Goal: Task Accomplishment & Management: Manage account settings

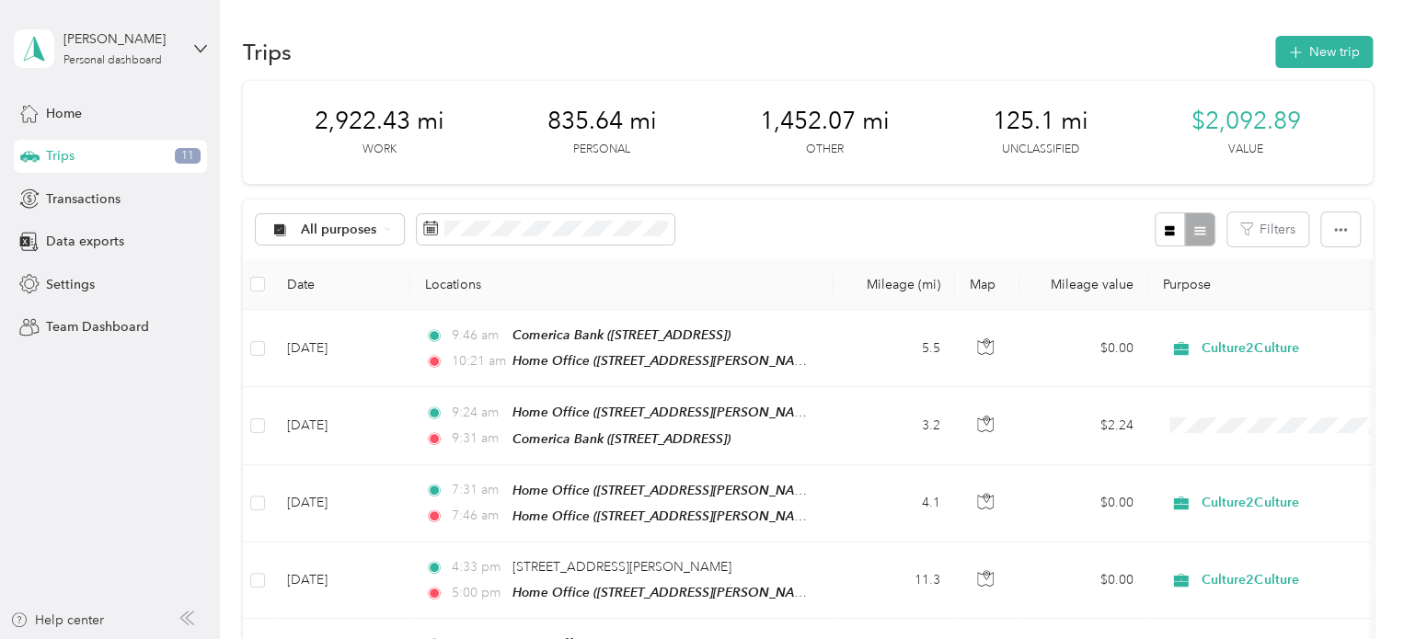
scroll to position [1286, 0]
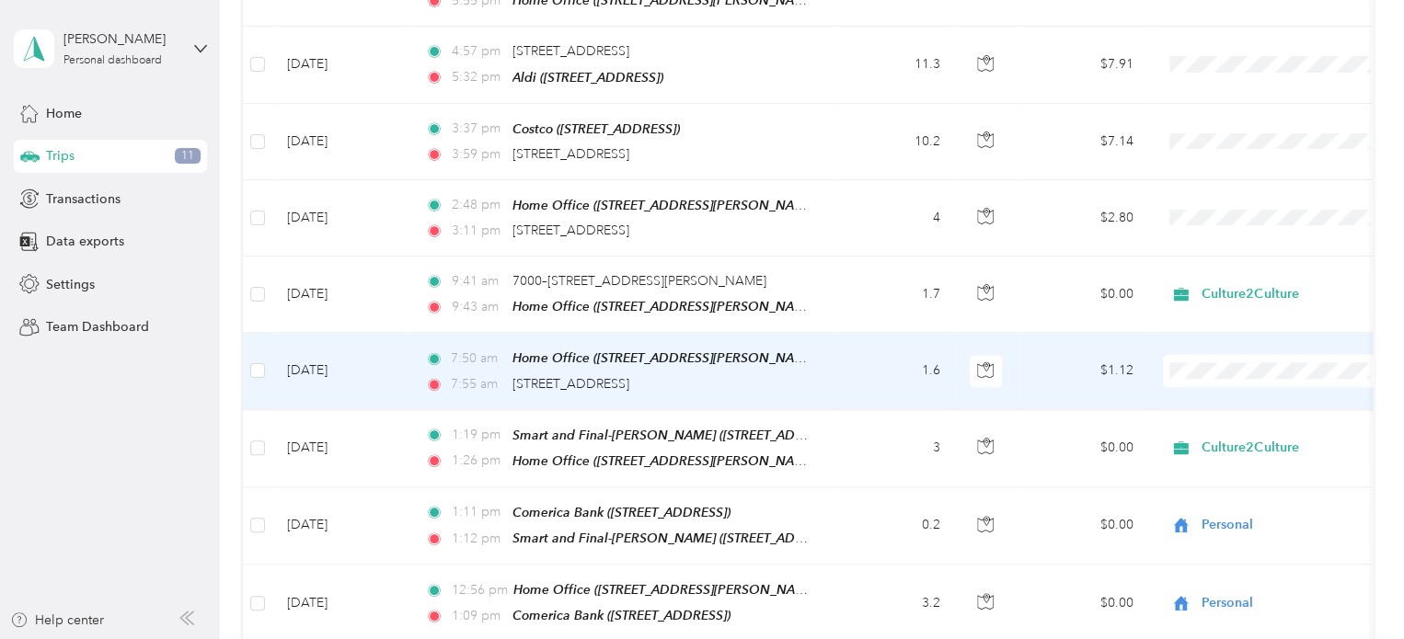
click at [1049, 342] on td "$1.12" at bounding box center [1083, 371] width 129 height 76
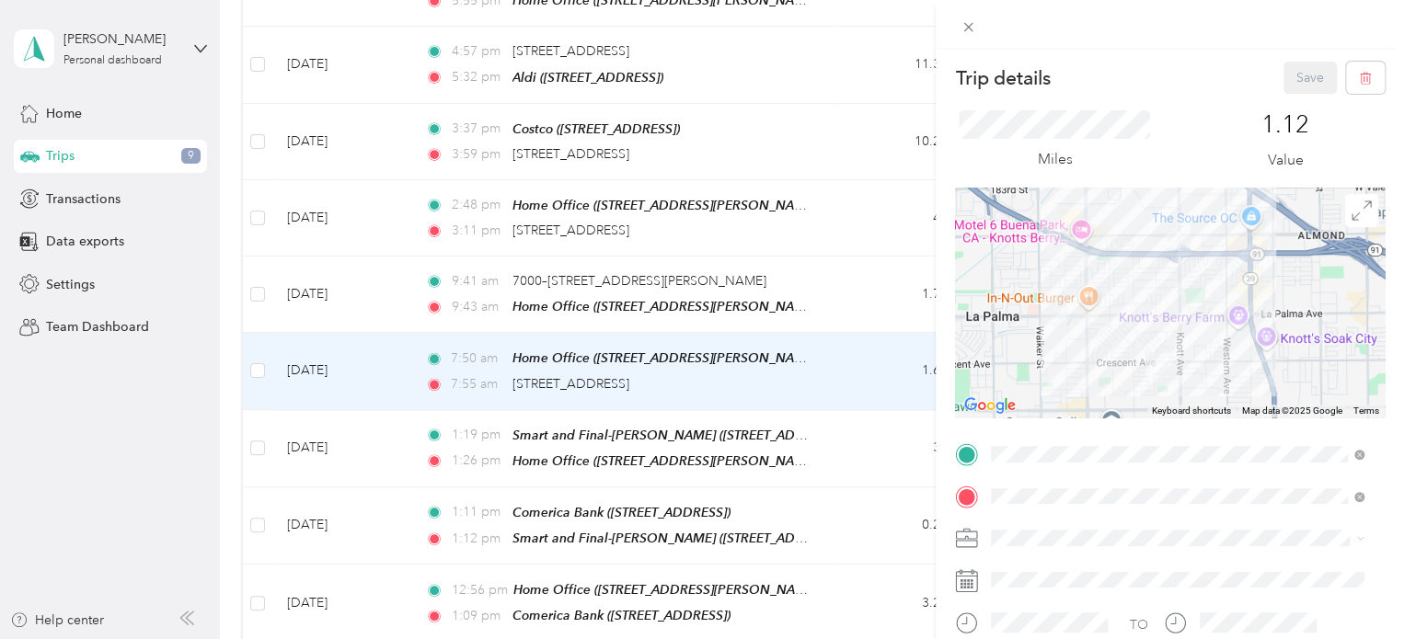
click at [1025, 311] on span "Personal" at bounding box center [1021, 305] width 49 height 16
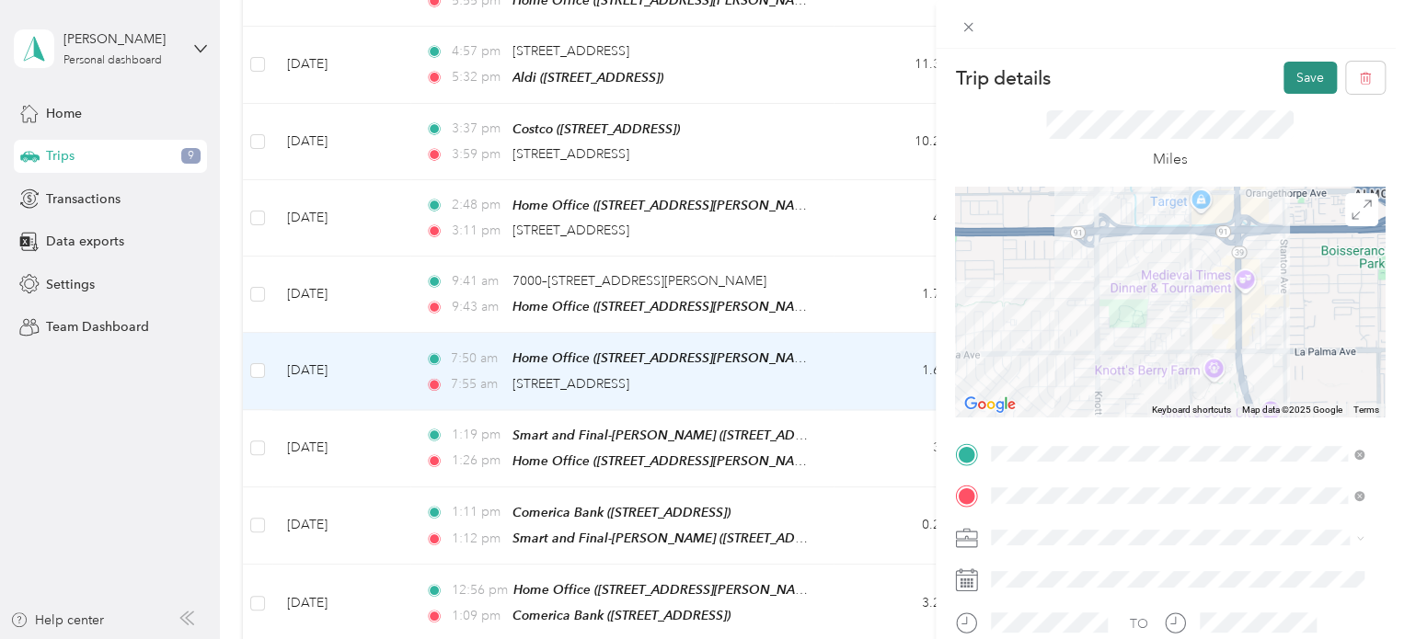
click at [1291, 76] on button "Save" at bounding box center [1309, 78] width 53 height 32
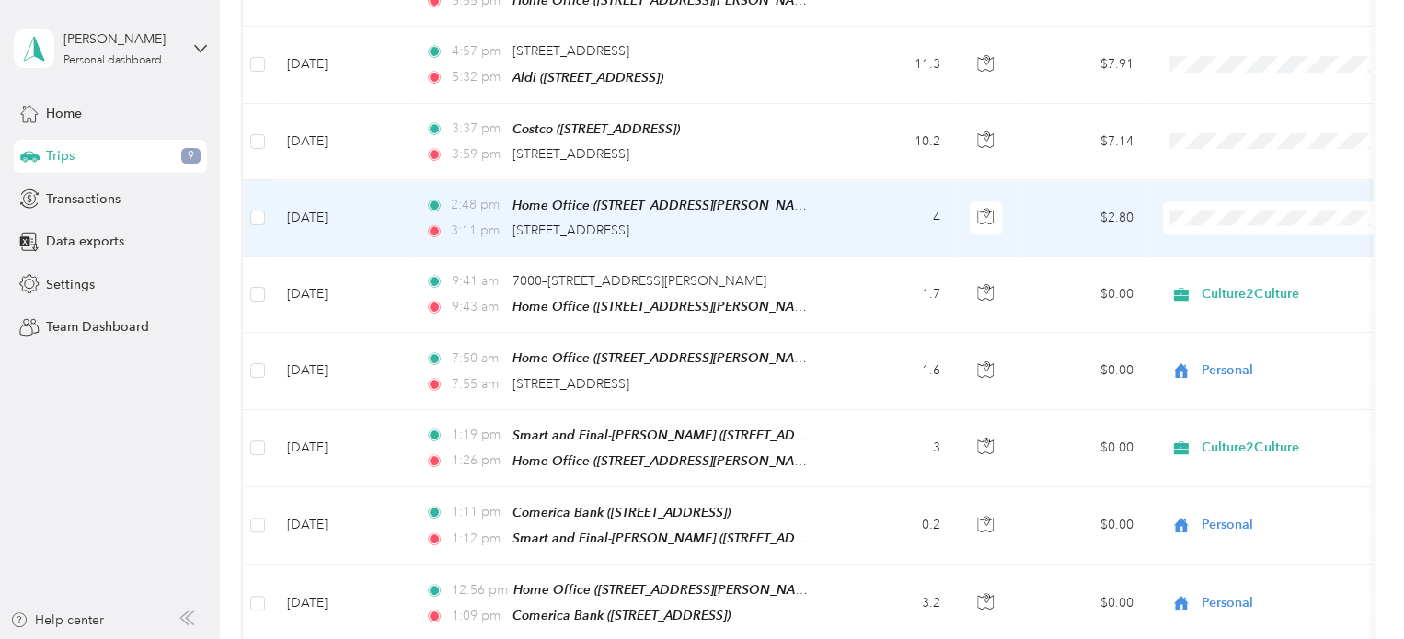
click at [1054, 186] on td "$2.80" at bounding box center [1083, 218] width 129 height 76
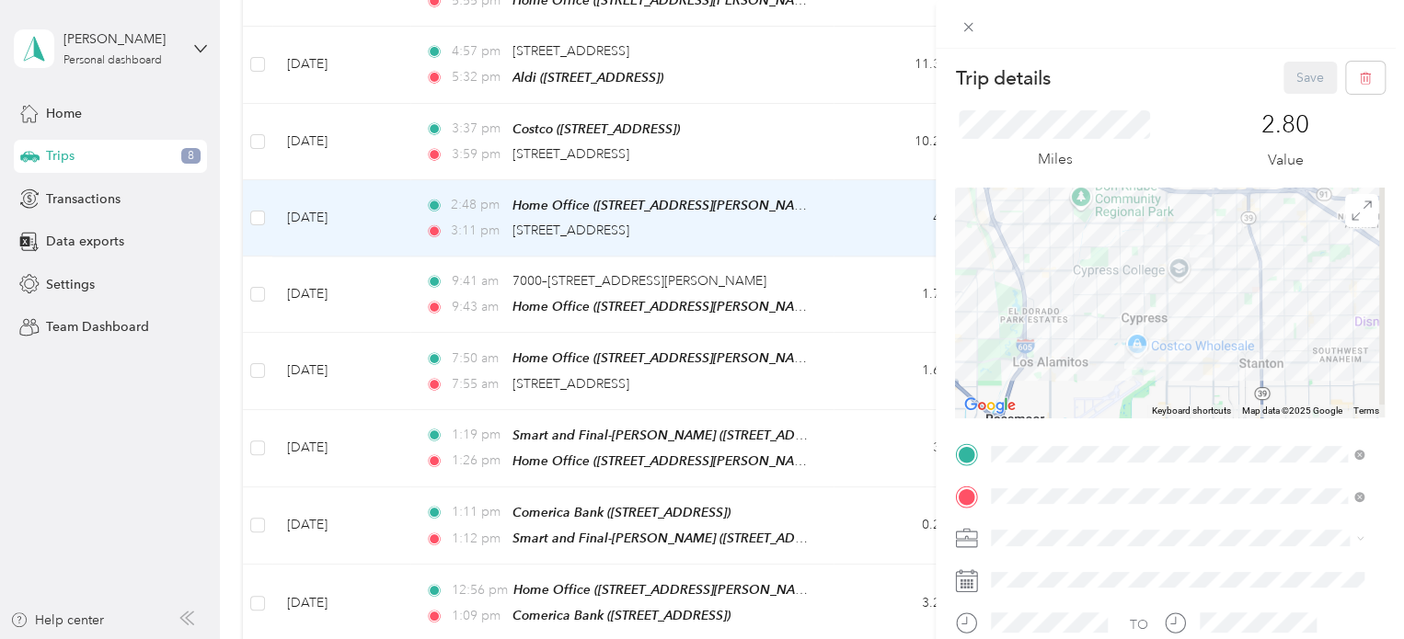
click at [1104, 367] on div at bounding box center [1170, 303] width 430 height 230
click at [1104, 364] on div at bounding box center [1170, 303] width 430 height 230
click at [1104, 363] on div at bounding box center [1170, 303] width 430 height 230
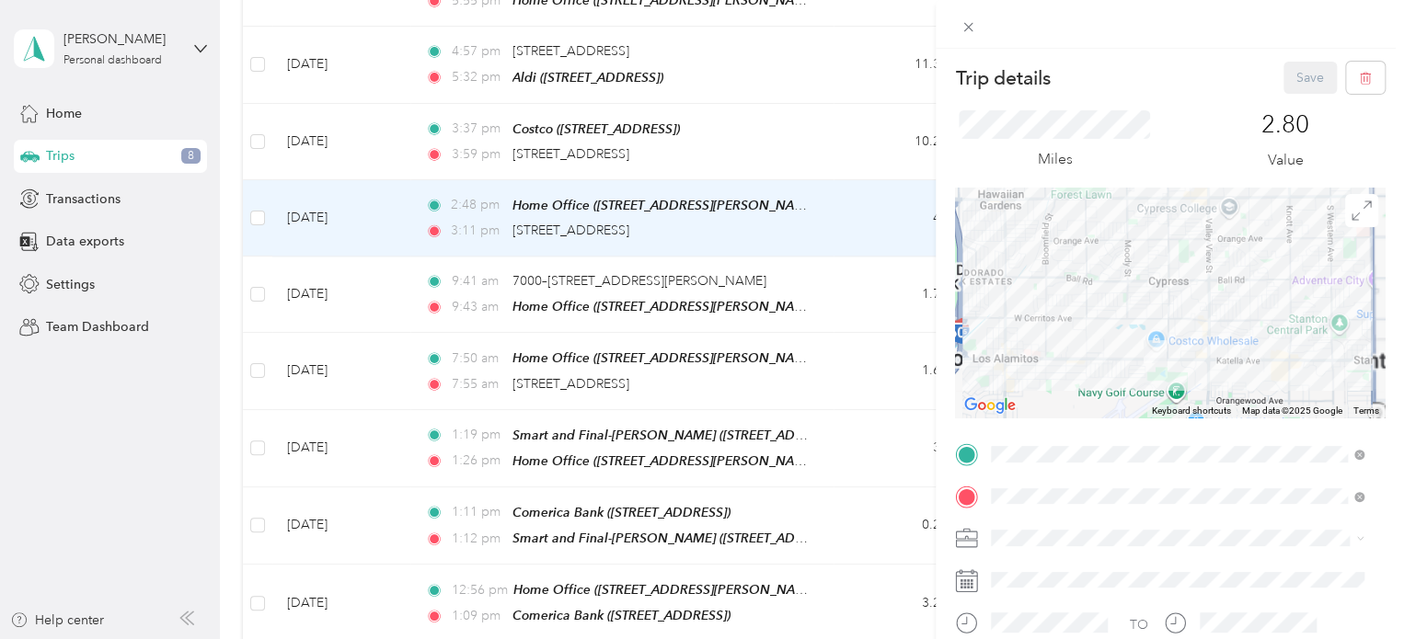
click at [1104, 363] on div at bounding box center [1170, 303] width 430 height 230
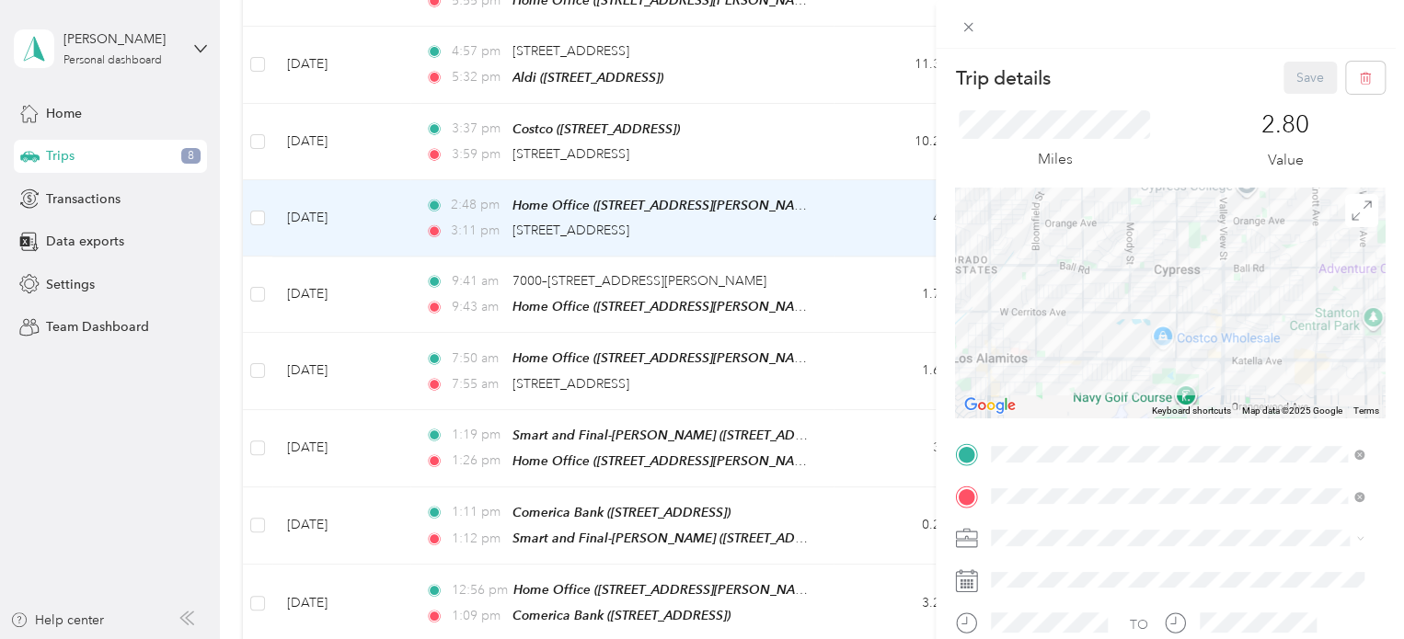
click at [1111, 356] on div at bounding box center [1170, 303] width 430 height 230
click at [1112, 356] on div at bounding box center [1170, 303] width 430 height 230
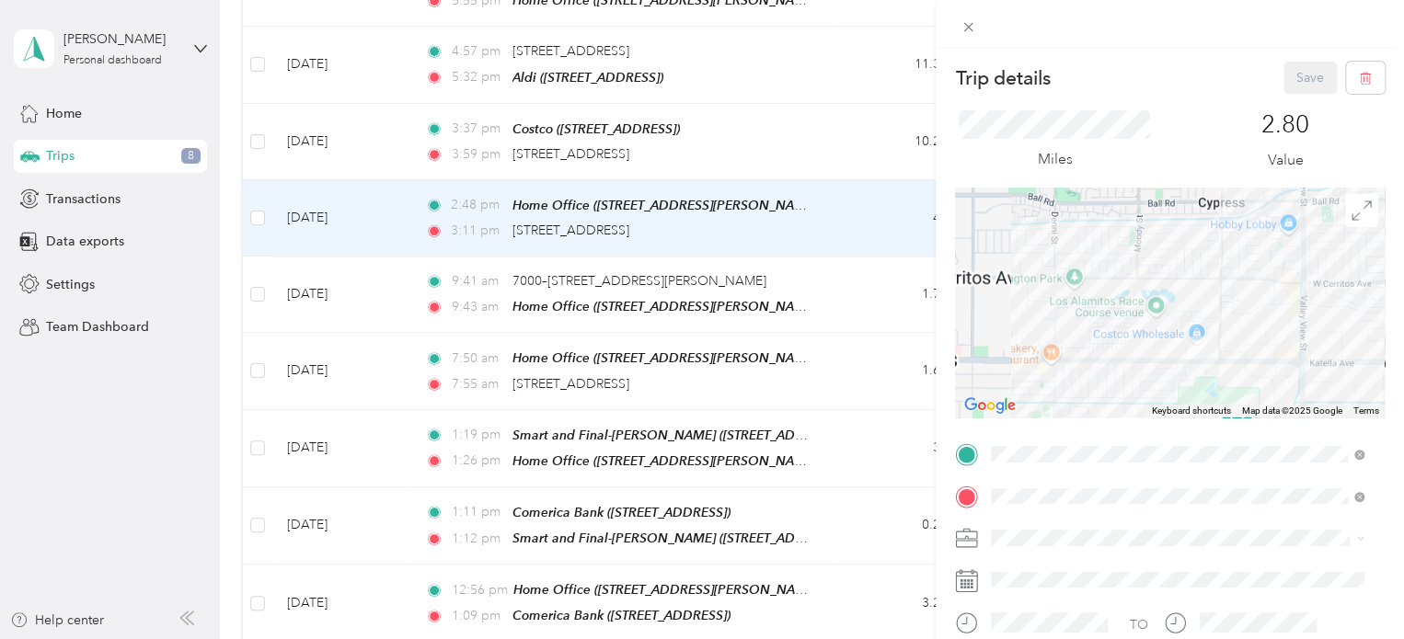
click at [1113, 355] on div at bounding box center [1170, 303] width 430 height 230
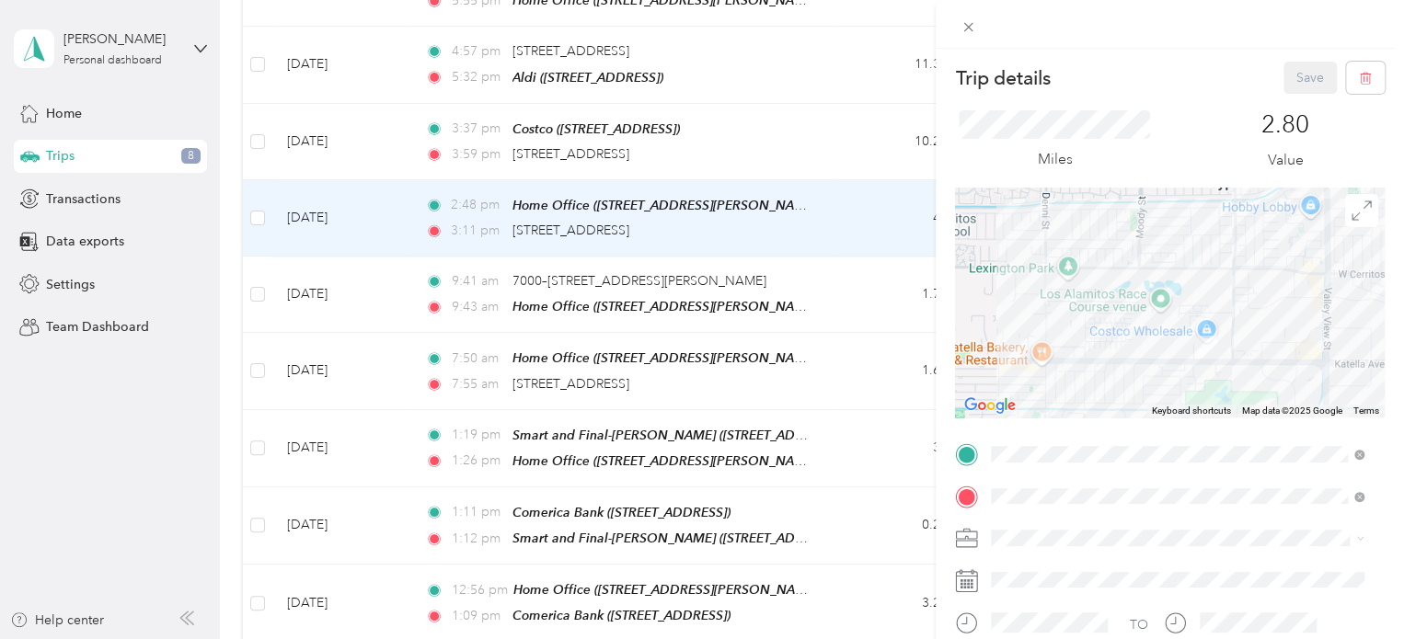
click at [1114, 355] on div at bounding box center [1170, 303] width 430 height 230
click at [1169, 361] on div at bounding box center [1170, 303] width 430 height 230
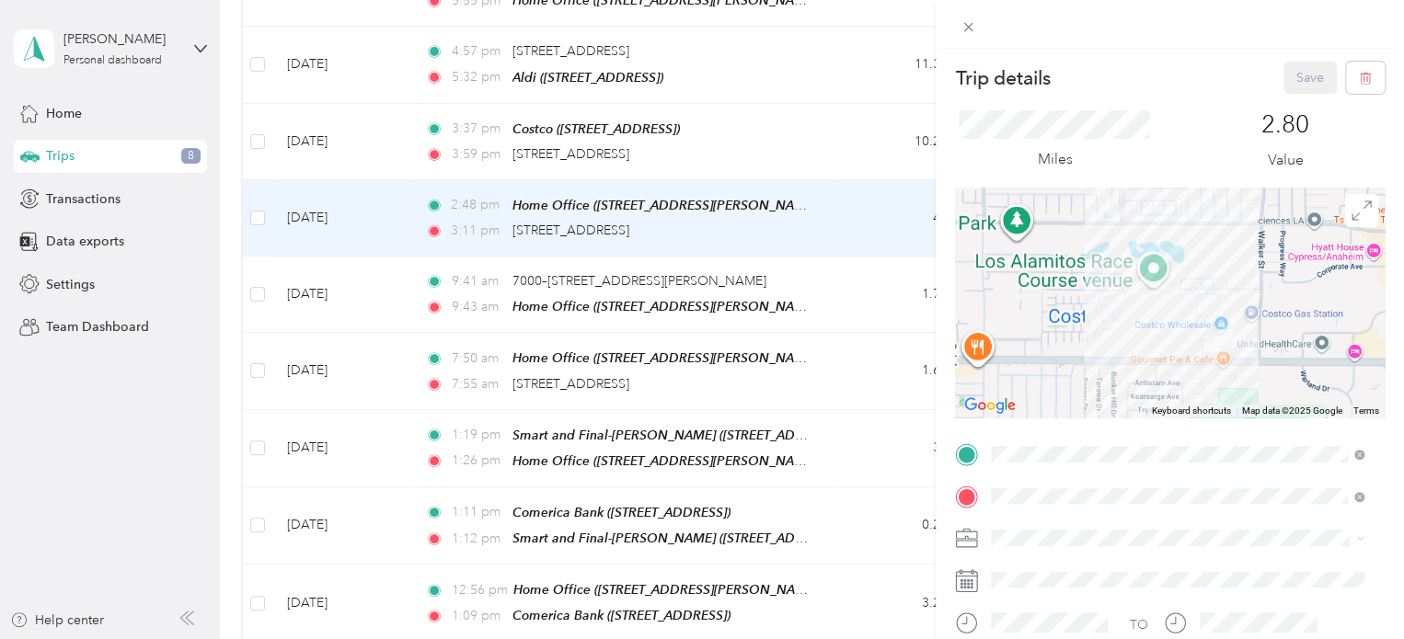
click at [1169, 361] on div at bounding box center [1170, 303] width 430 height 230
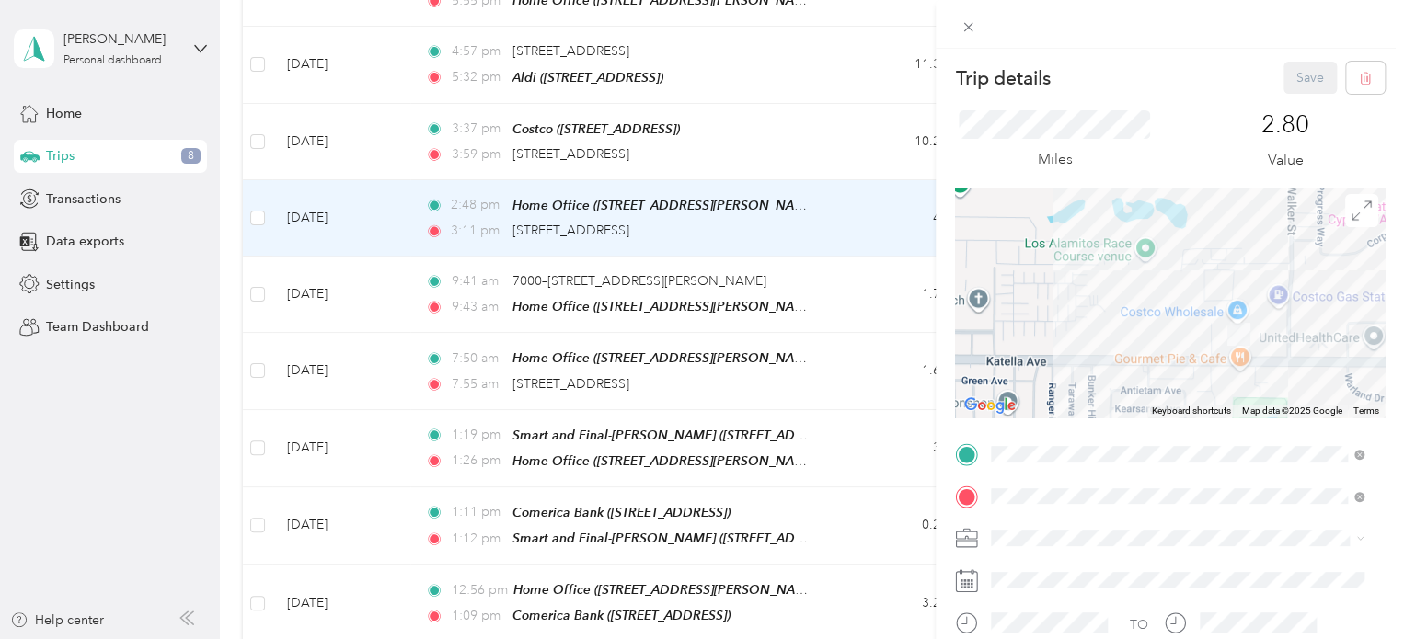
click at [1176, 341] on div at bounding box center [1170, 303] width 430 height 230
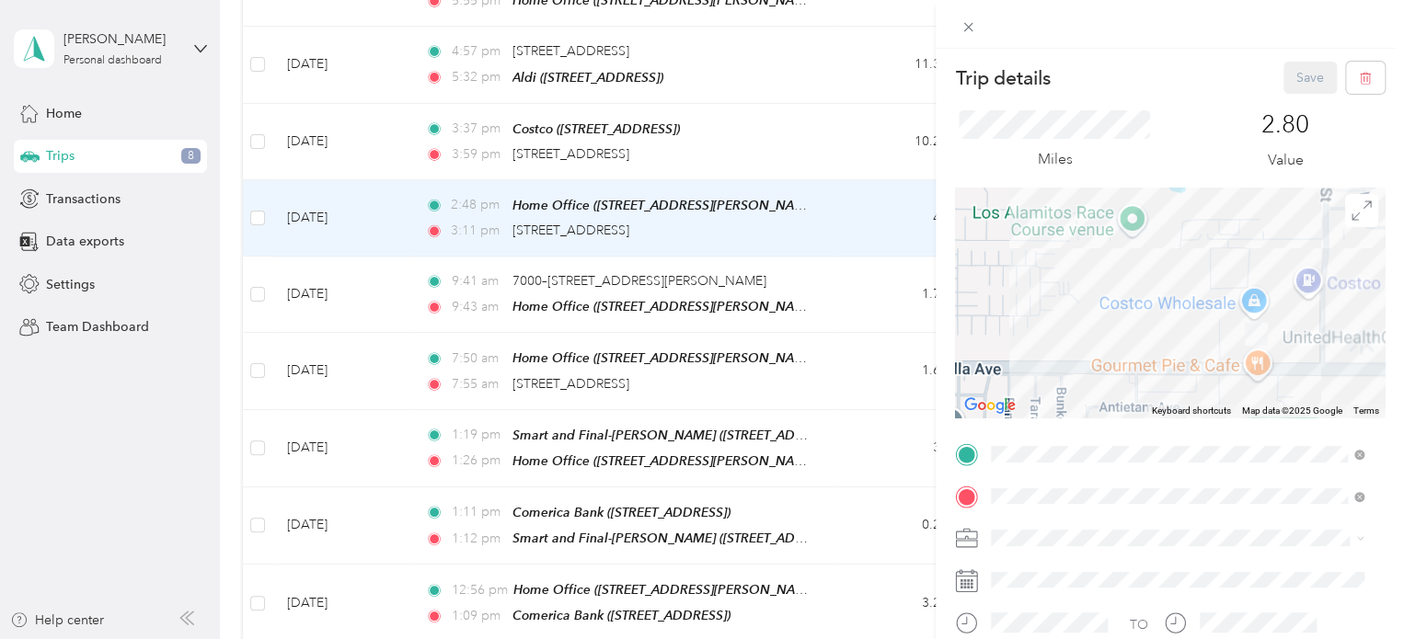
click at [1177, 343] on div at bounding box center [1170, 303] width 430 height 230
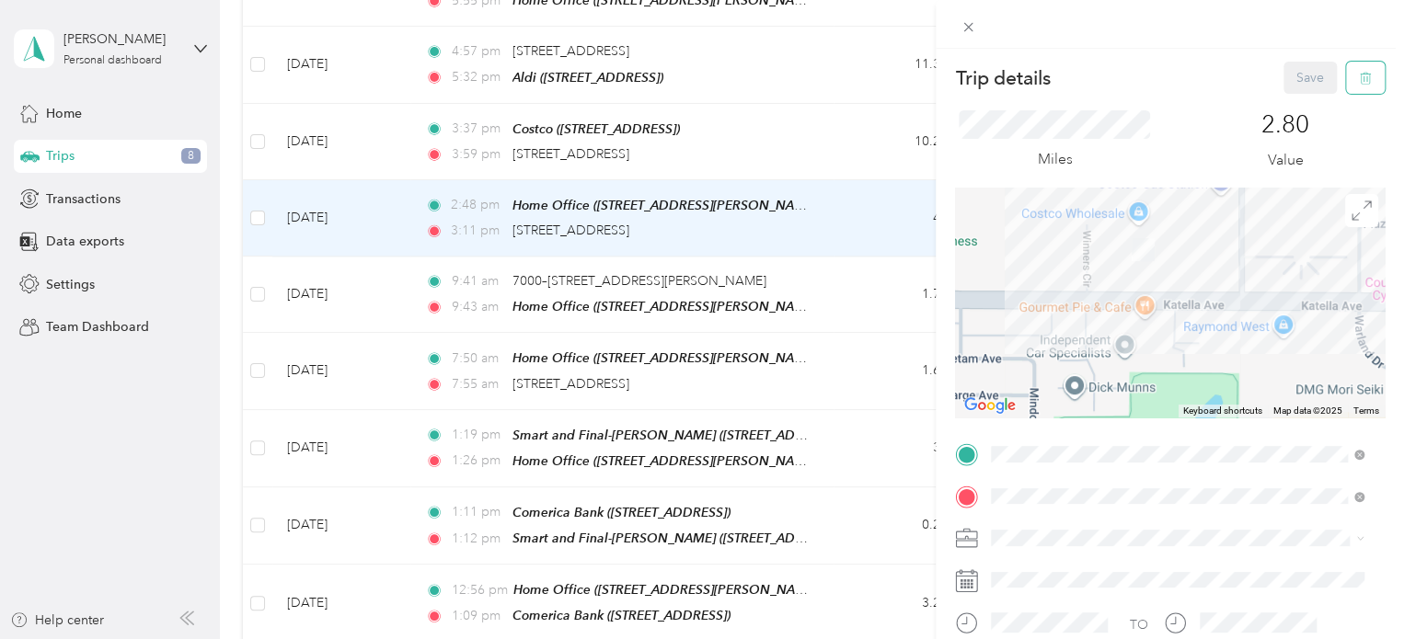
click at [1359, 75] on icon "button" at bounding box center [1365, 78] width 13 height 13
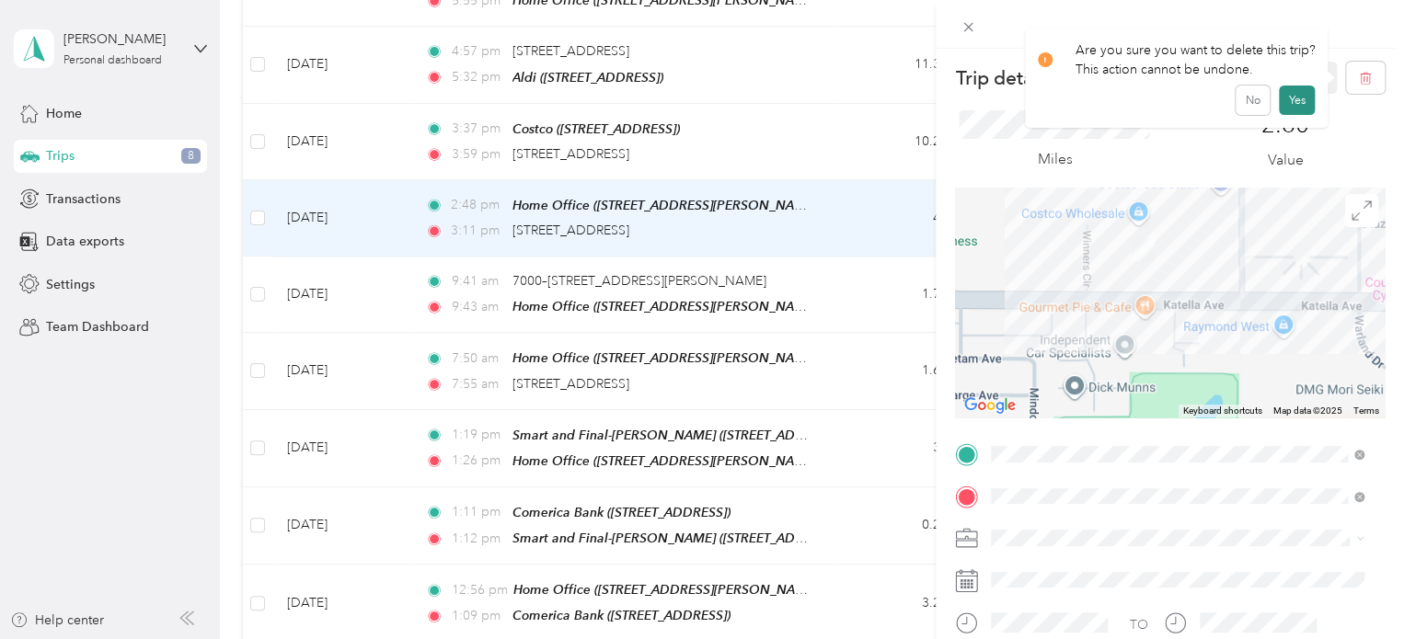
click at [1296, 91] on button "Yes" at bounding box center [1297, 100] width 36 height 29
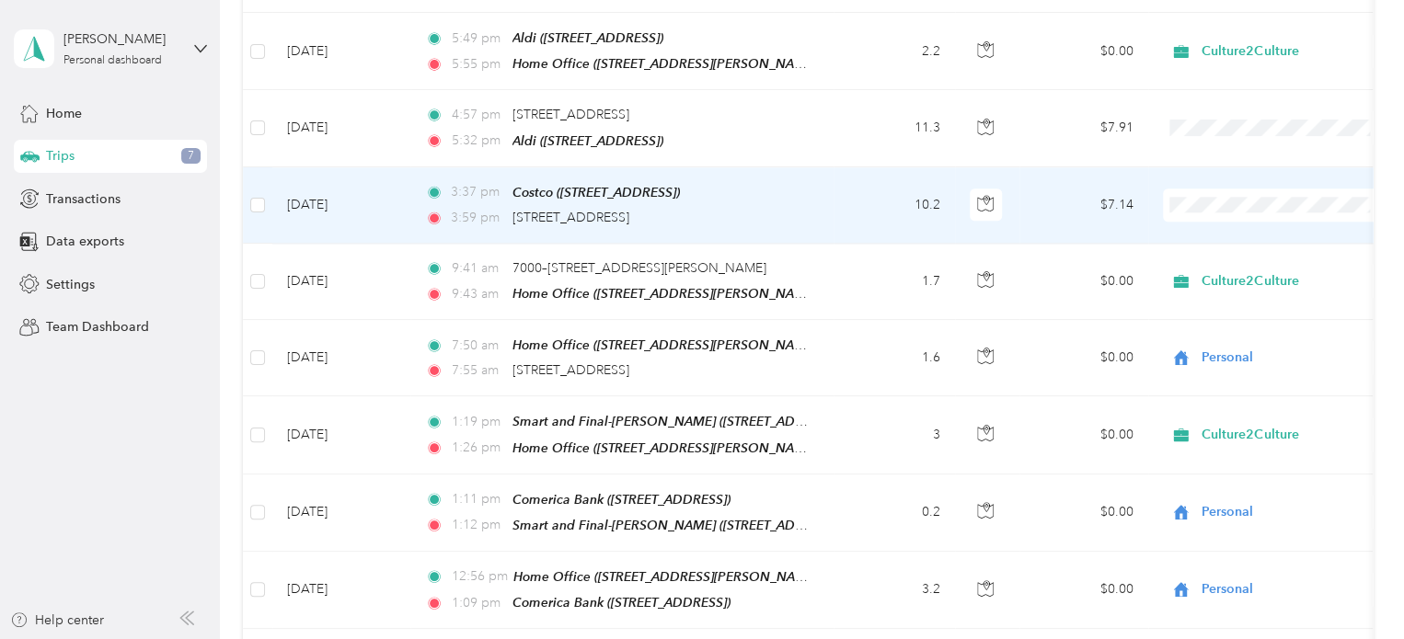
scroll to position [1194, 0]
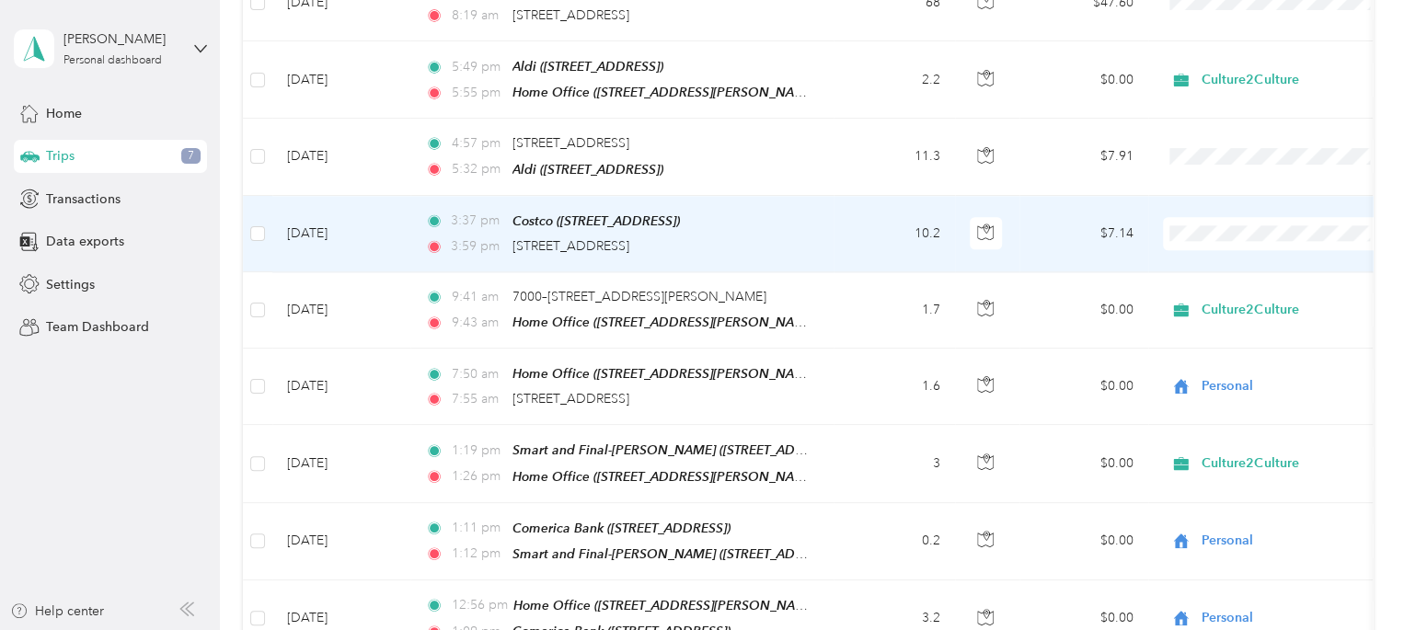
click at [1236, 273] on span "Personal" at bounding box center [1354, 273] width 292 height 19
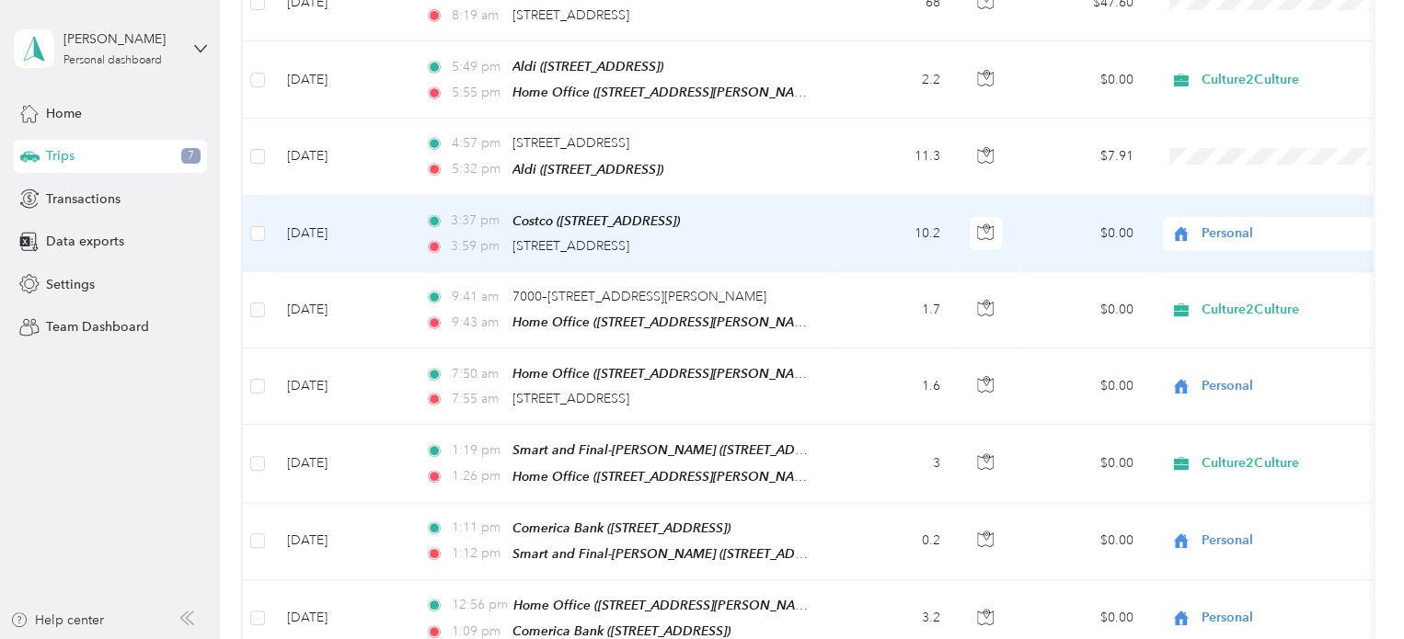
click at [1067, 212] on td "$0.00" at bounding box center [1083, 234] width 129 height 76
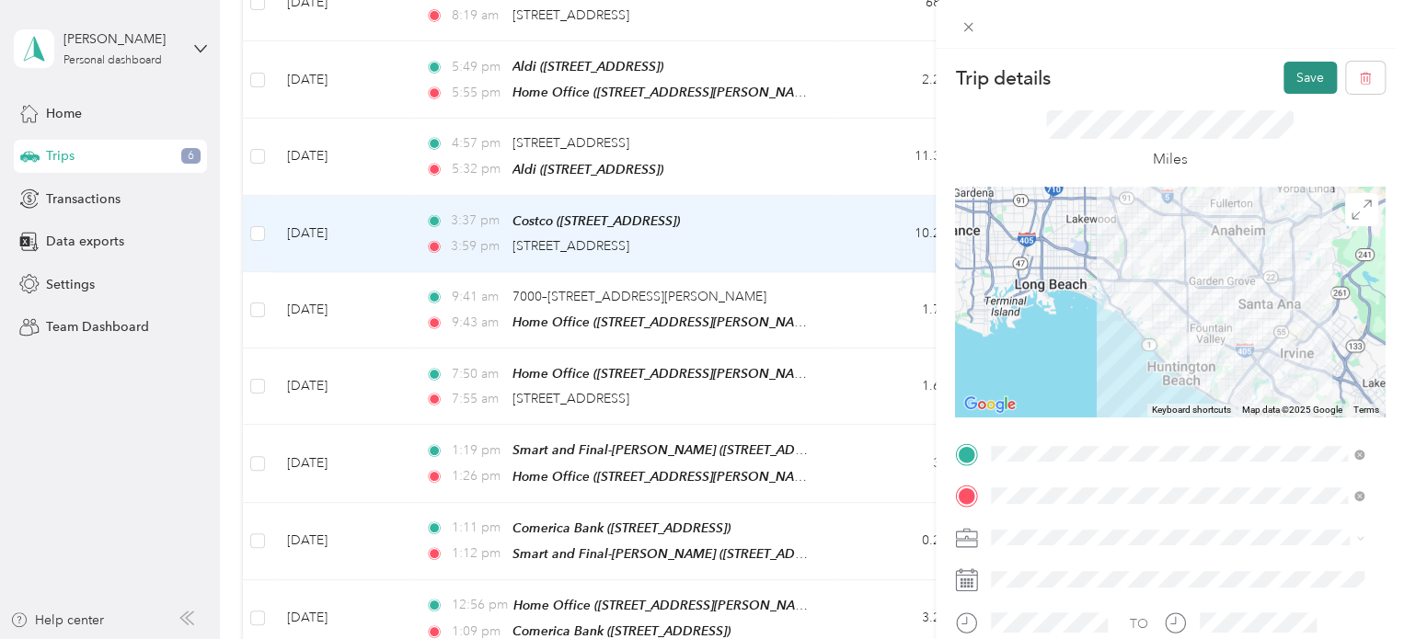
click at [1291, 80] on button "Save" at bounding box center [1309, 78] width 53 height 32
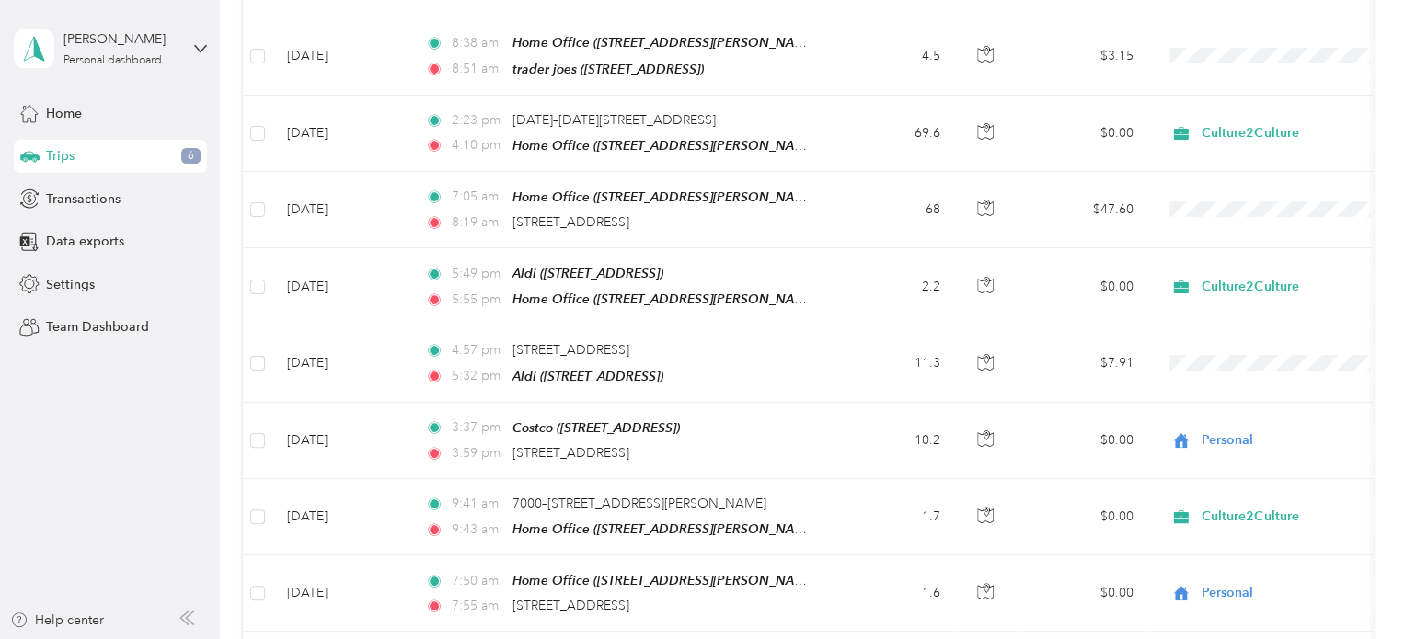
scroll to position [918, 0]
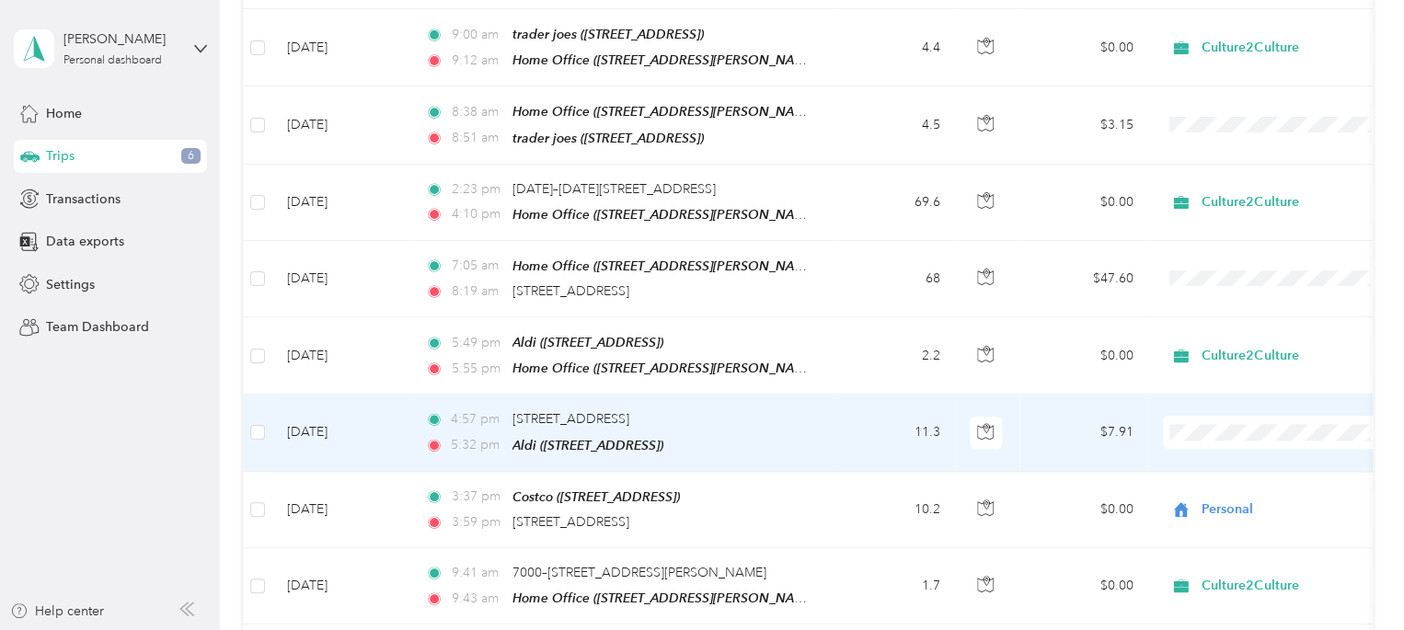
click at [1249, 342] on span "Culture2Culture" at bounding box center [1354, 342] width 292 height 19
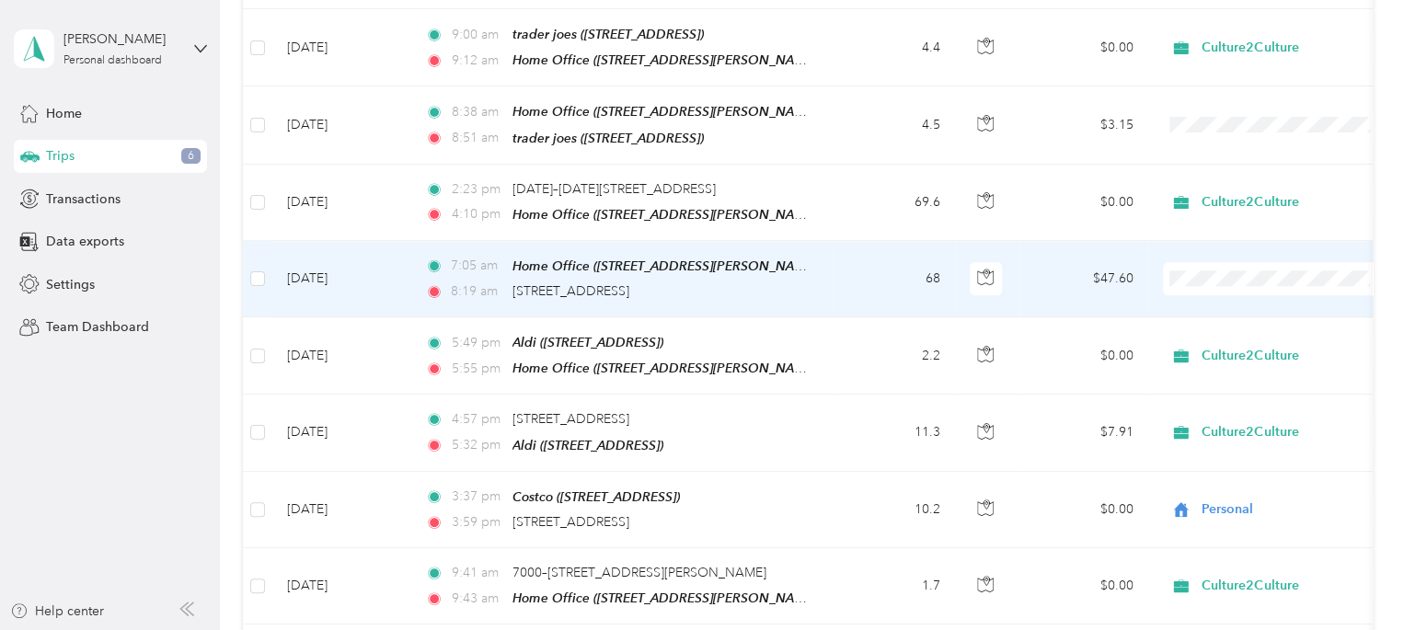
click at [1235, 319] on span "Personal" at bounding box center [1354, 325] width 292 height 19
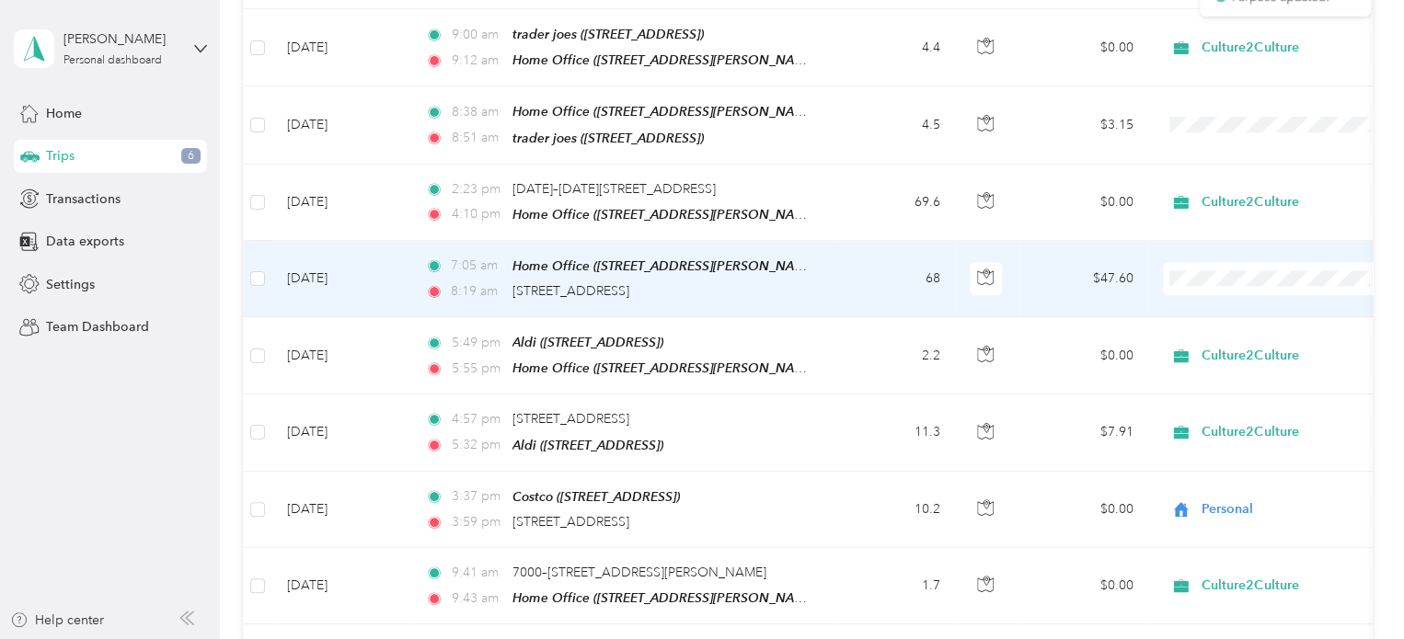
click at [1067, 249] on td "$47.60" at bounding box center [1083, 279] width 129 height 76
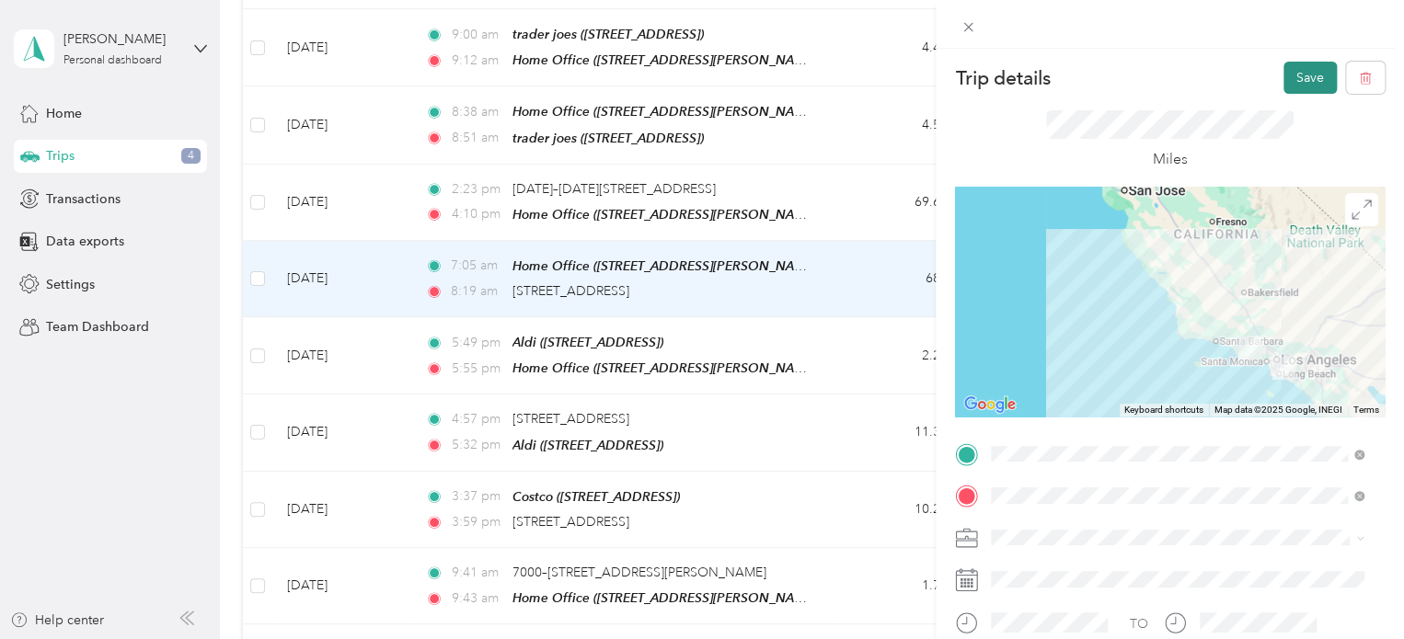
click at [1293, 80] on button "Save" at bounding box center [1309, 78] width 53 height 32
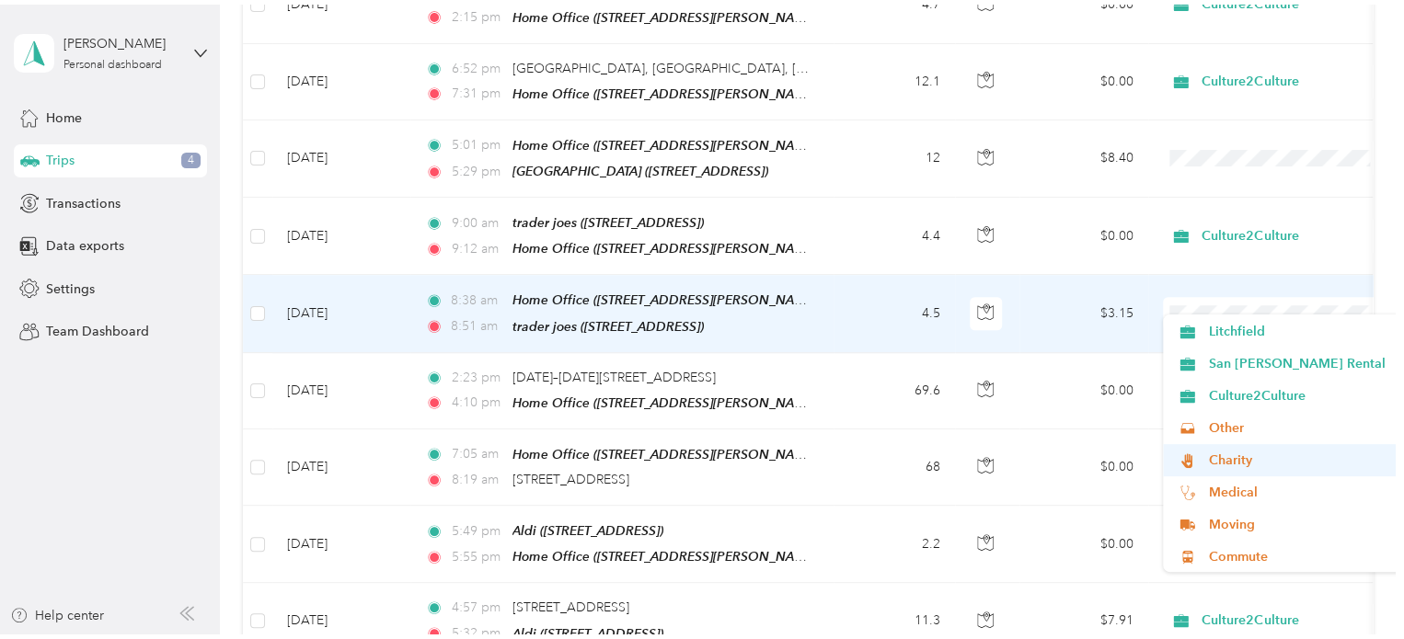
scroll to position [129, 0]
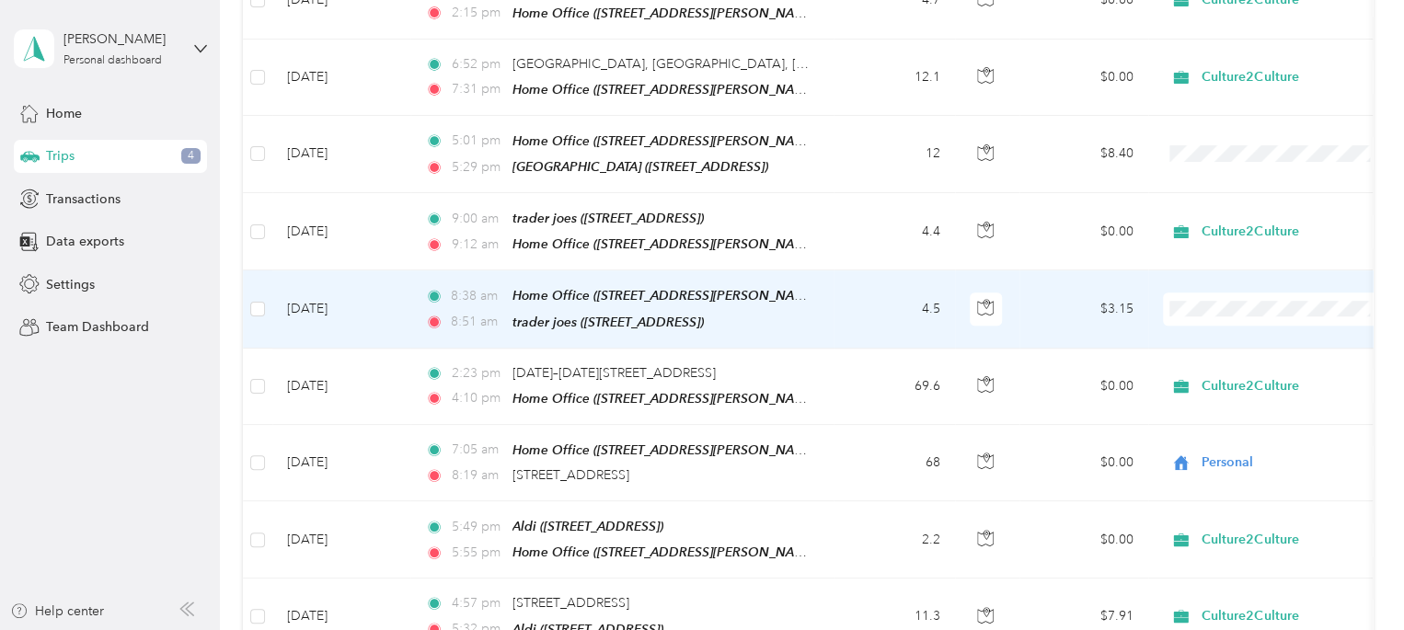
click at [1240, 449] on span "Charity" at bounding box center [1354, 454] width 292 height 19
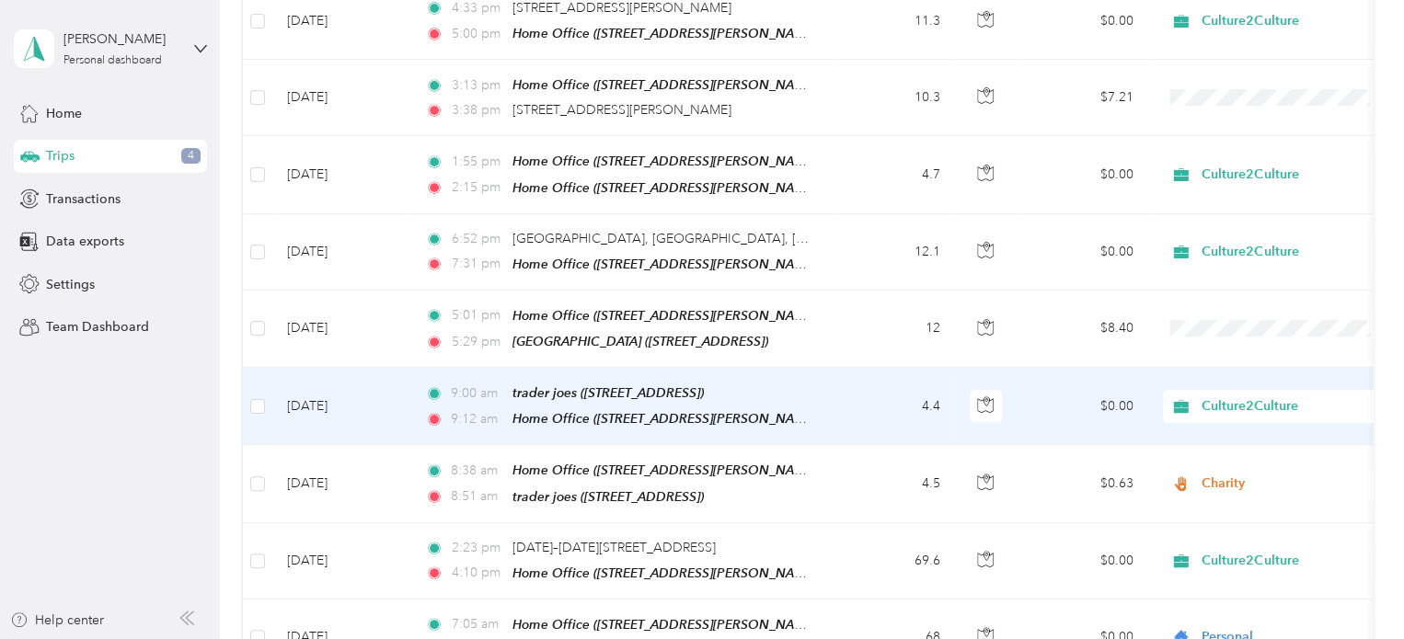
scroll to position [550, 0]
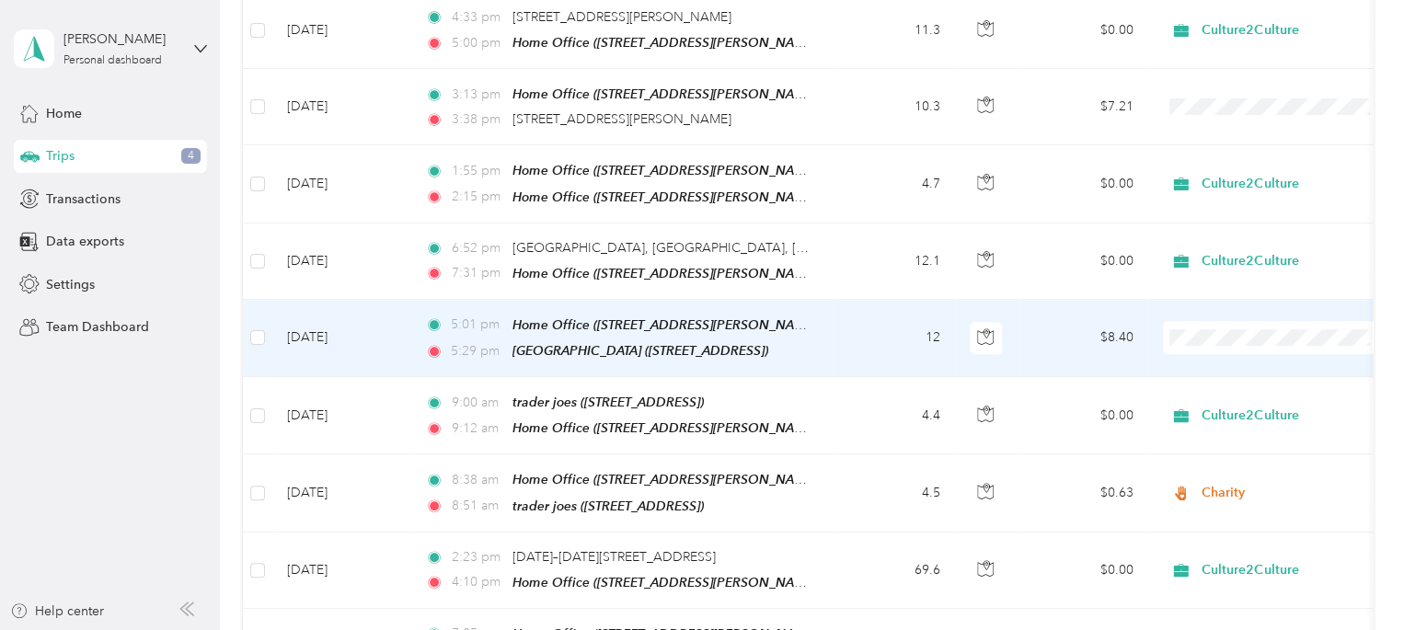
drag, startPoint x: 1229, startPoint y: 386, endPoint x: 1224, endPoint y: 378, distance: 9.5
click at [1229, 385] on span "Personal" at bounding box center [1354, 391] width 292 height 19
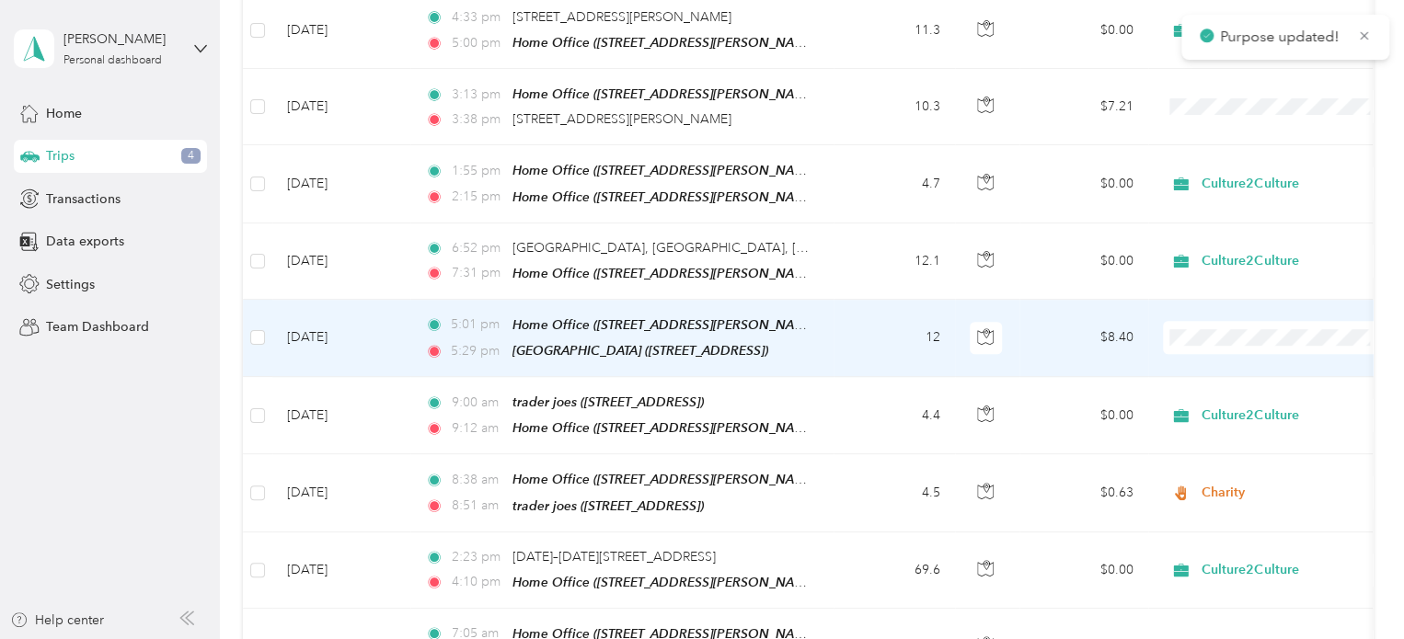
click at [1062, 316] on td "$8.40" at bounding box center [1083, 338] width 129 height 77
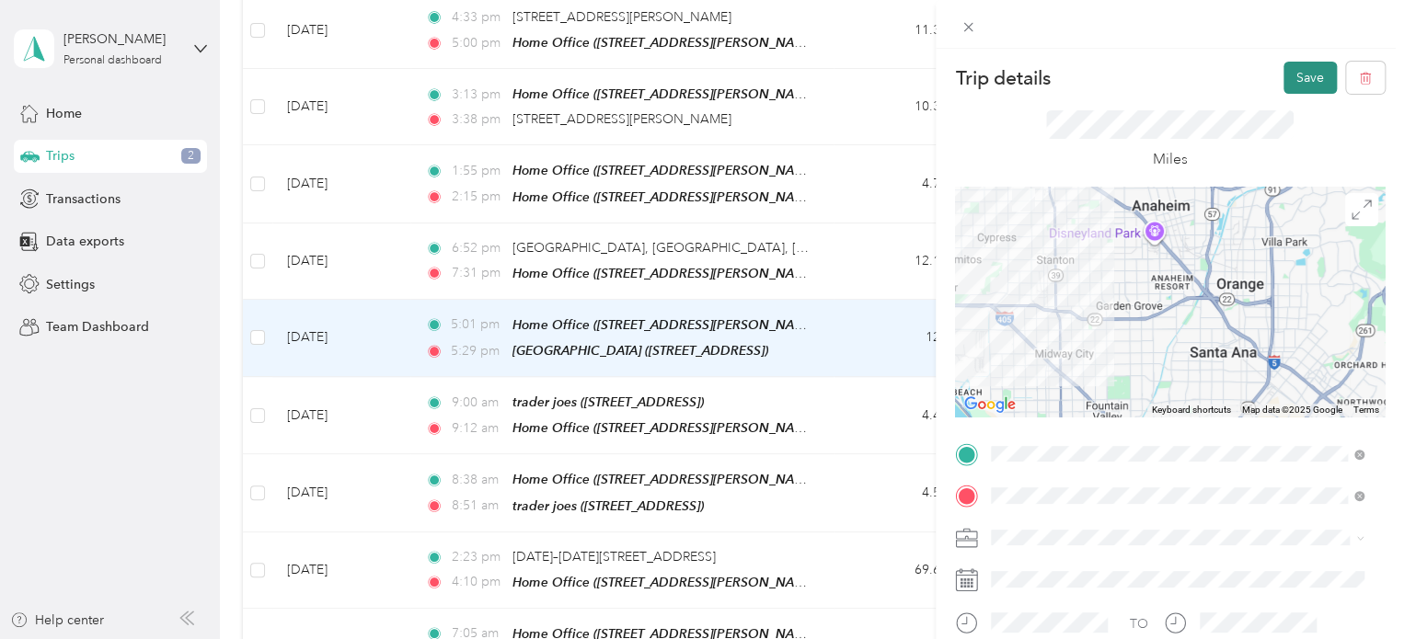
click at [1292, 71] on button "Save" at bounding box center [1309, 78] width 53 height 32
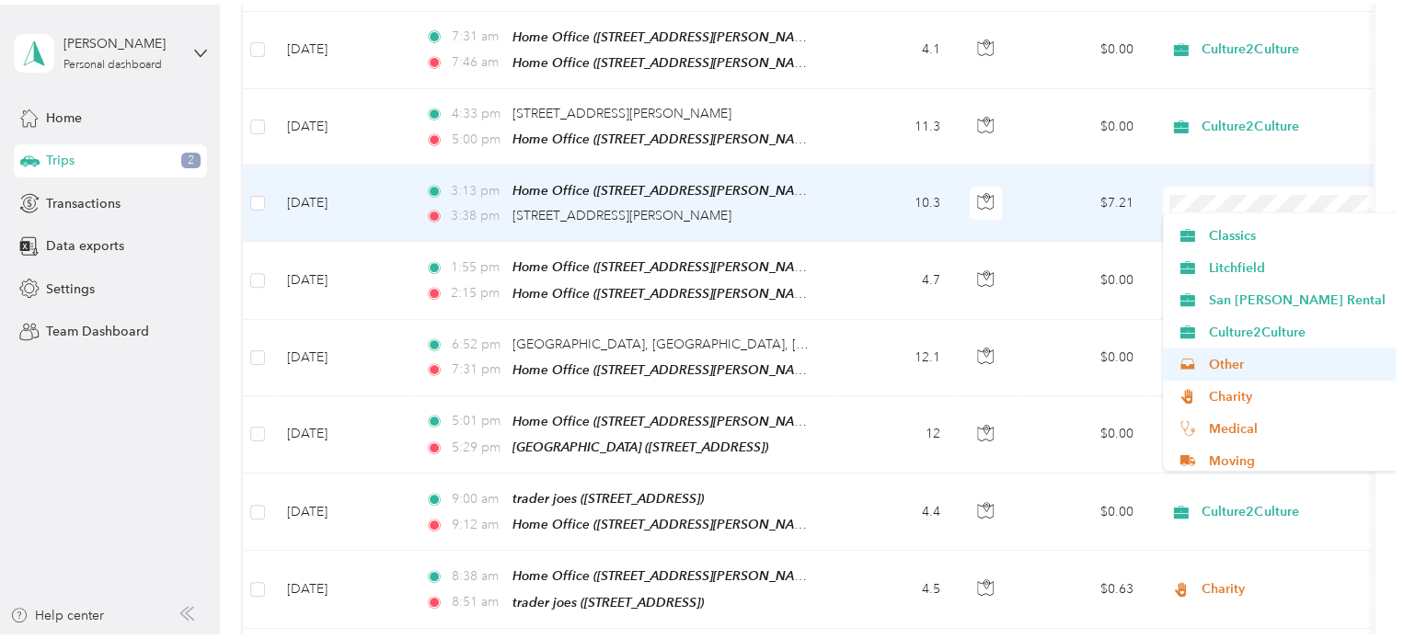
scroll to position [92, 0]
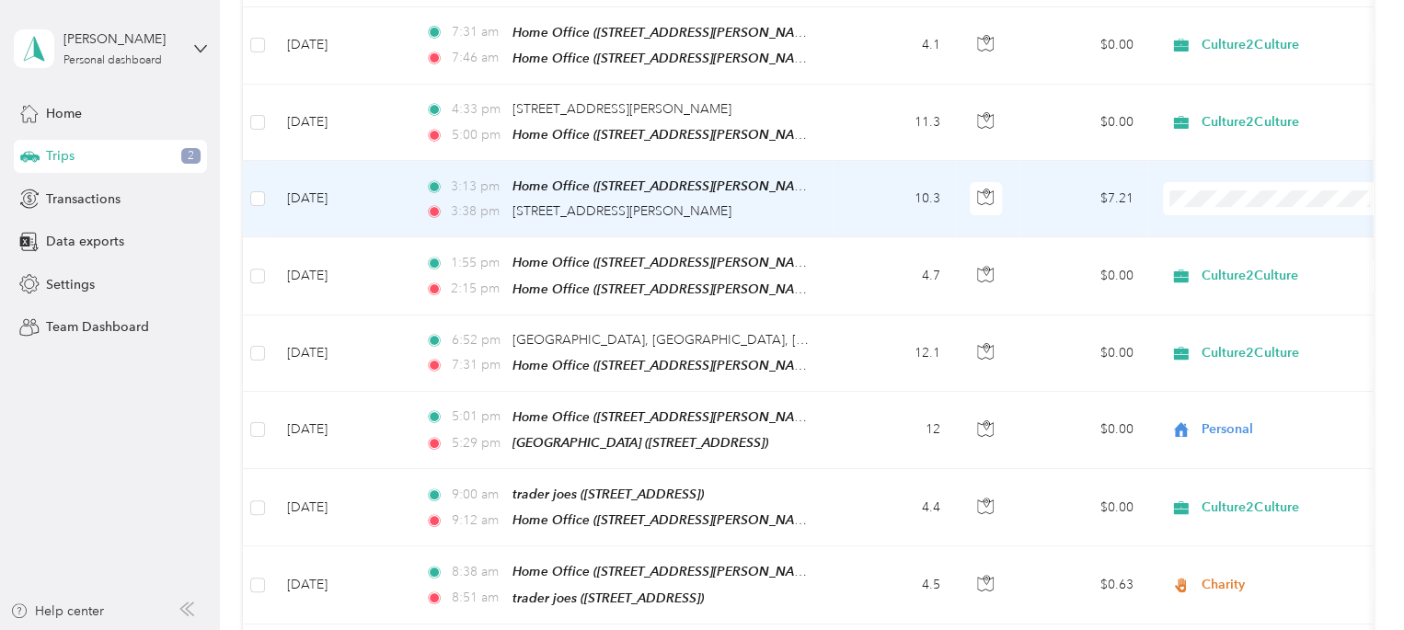
drag, startPoint x: 1233, startPoint y: 416, endPoint x: 1243, endPoint y: 407, distance: 13.7
click at [1234, 413] on span "Medical" at bounding box center [1354, 412] width 292 height 19
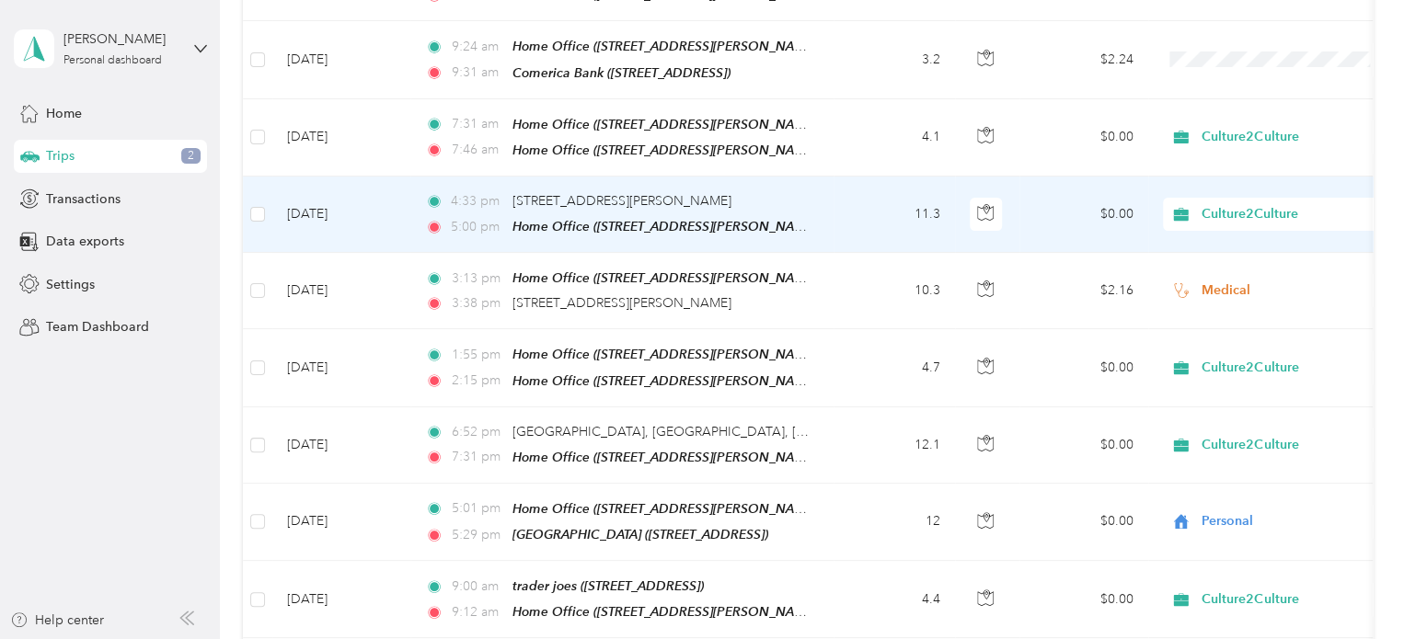
scroll to position [274, 0]
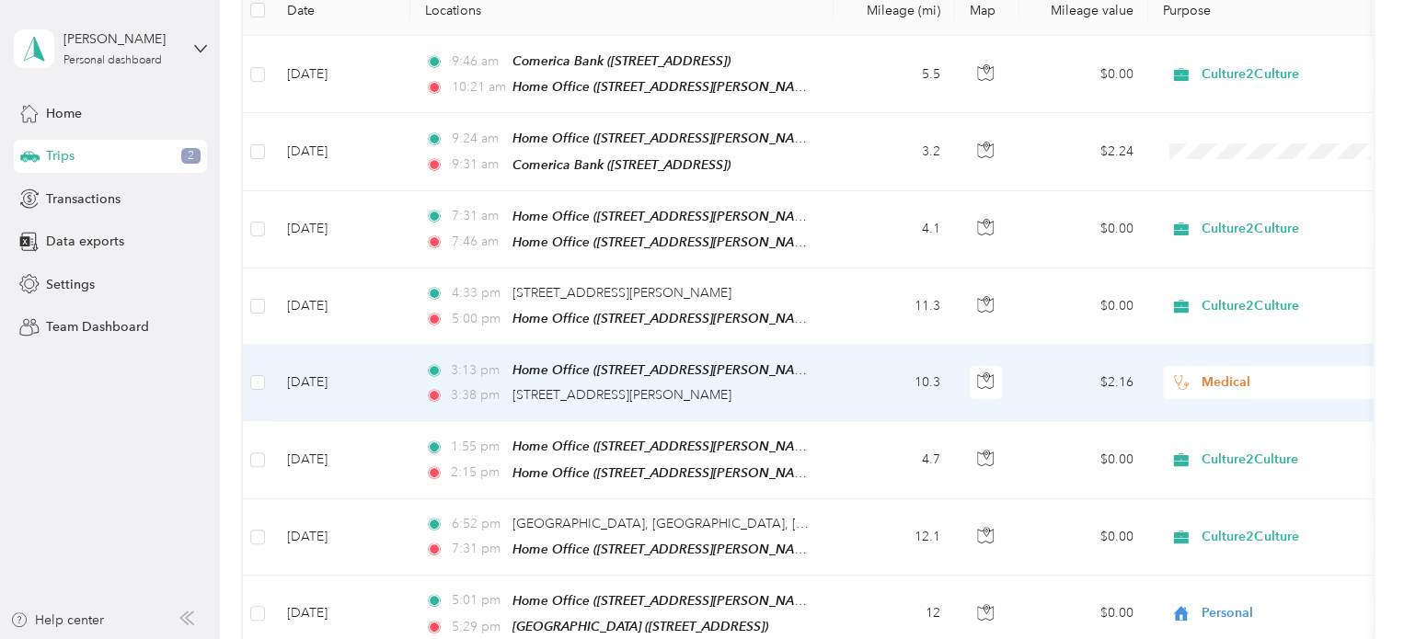
click at [1075, 371] on td "$2.16" at bounding box center [1083, 383] width 129 height 76
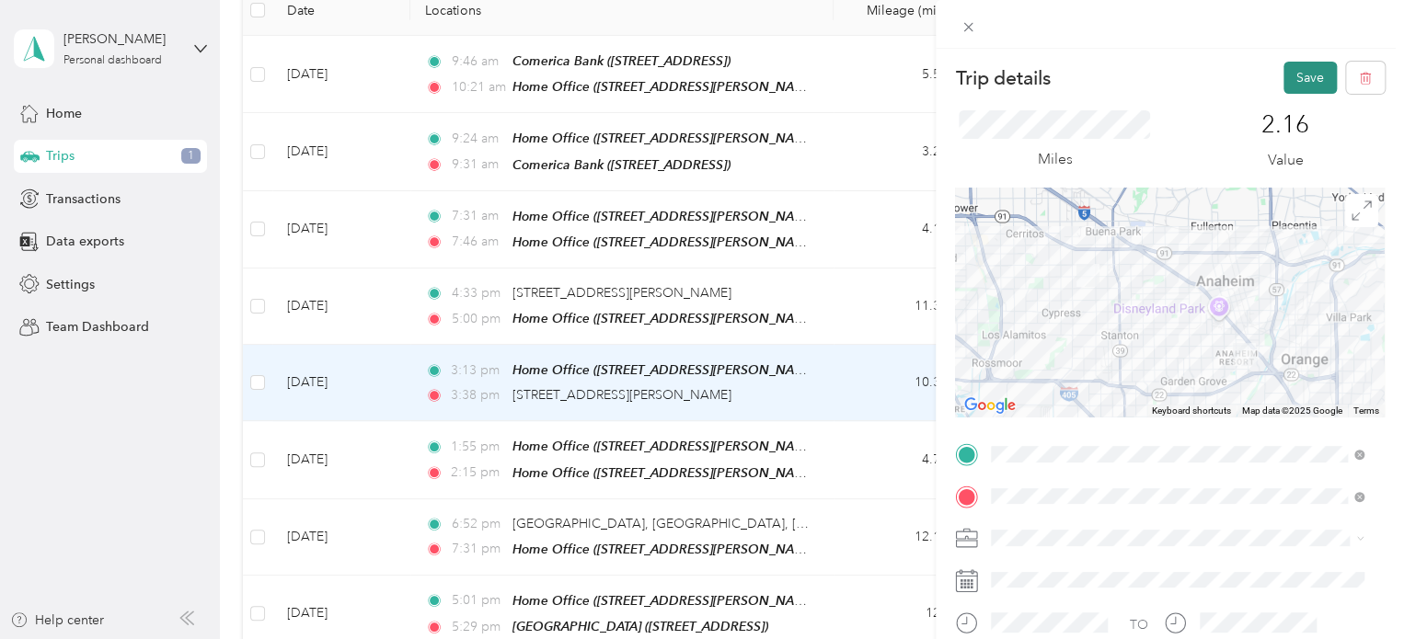
click at [1292, 74] on button "Save" at bounding box center [1309, 78] width 53 height 32
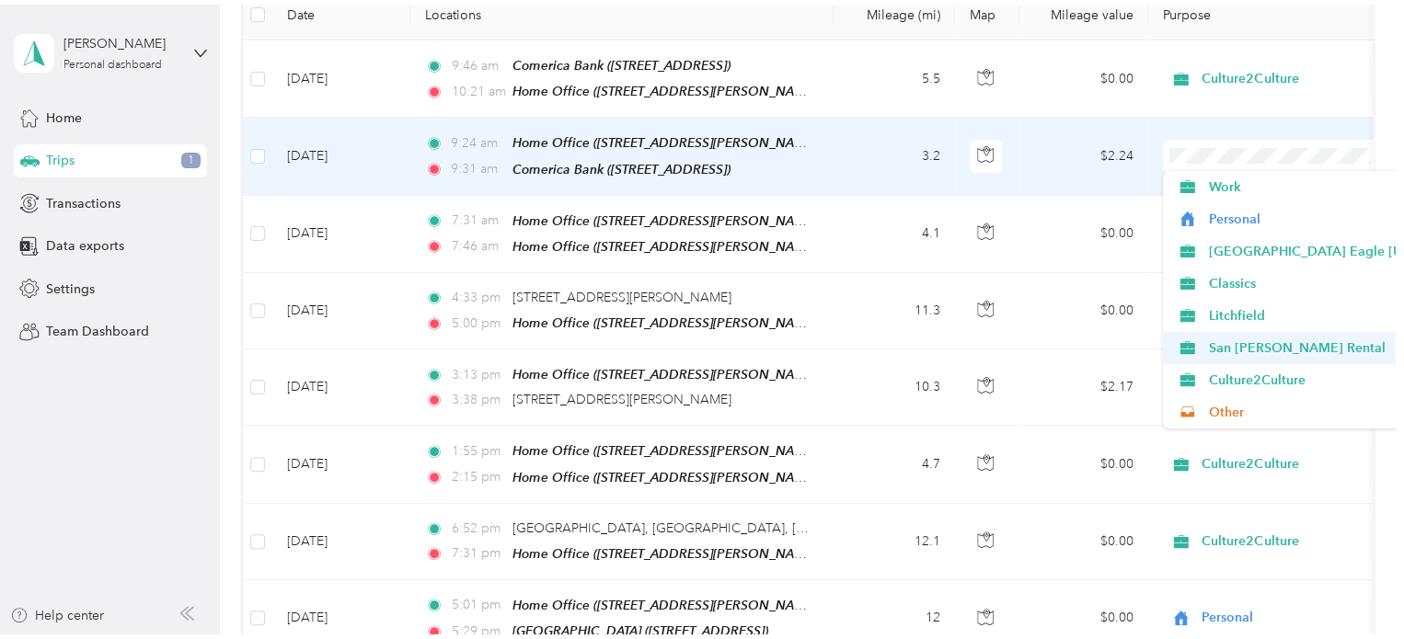
scroll to position [92, 0]
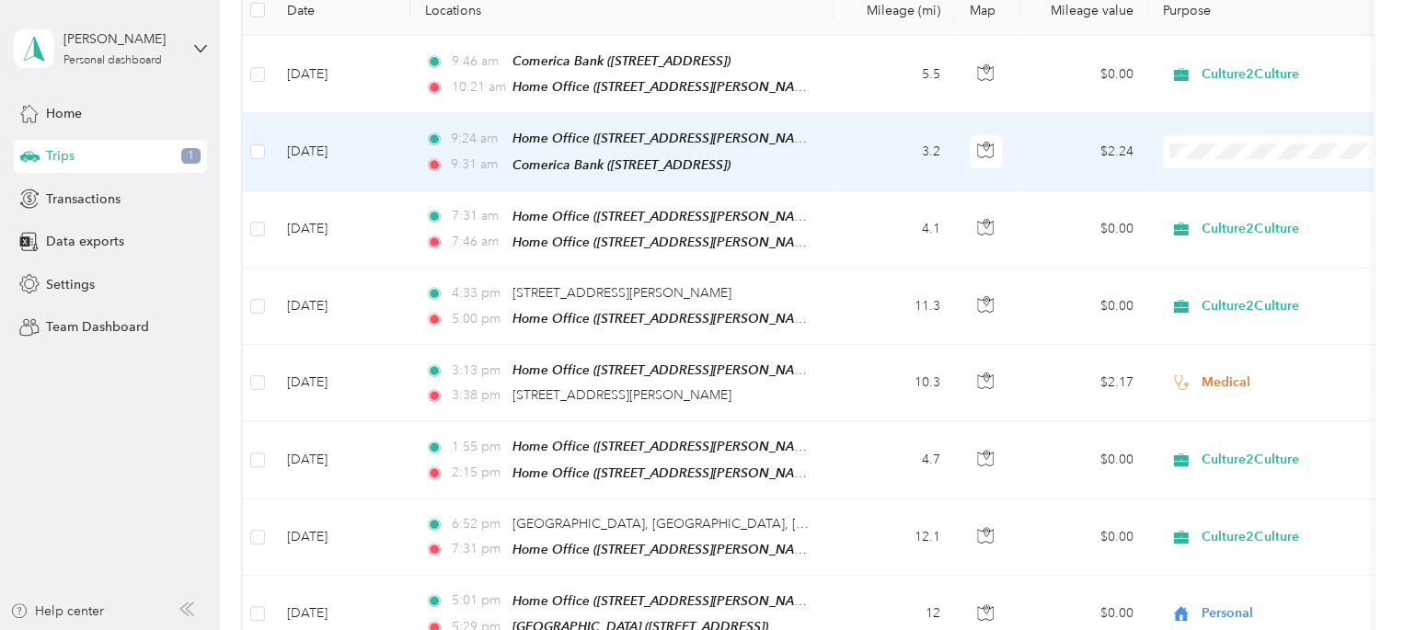
click at [1291, 248] on span "San [PERSON_NAME] Rental" at bounding box center [1354, 244] width 292 height 19
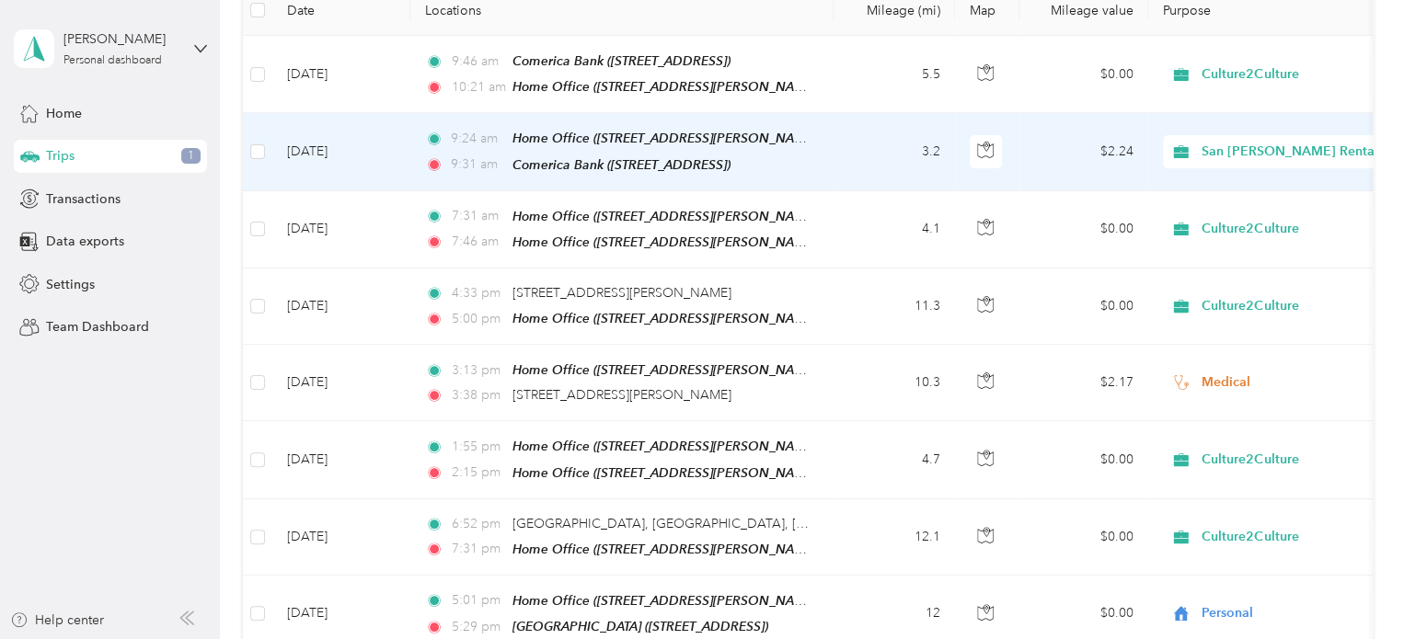
click at [1065, 146] on td "$2.24" at bounding box center [1083, 151] width 129 height 77
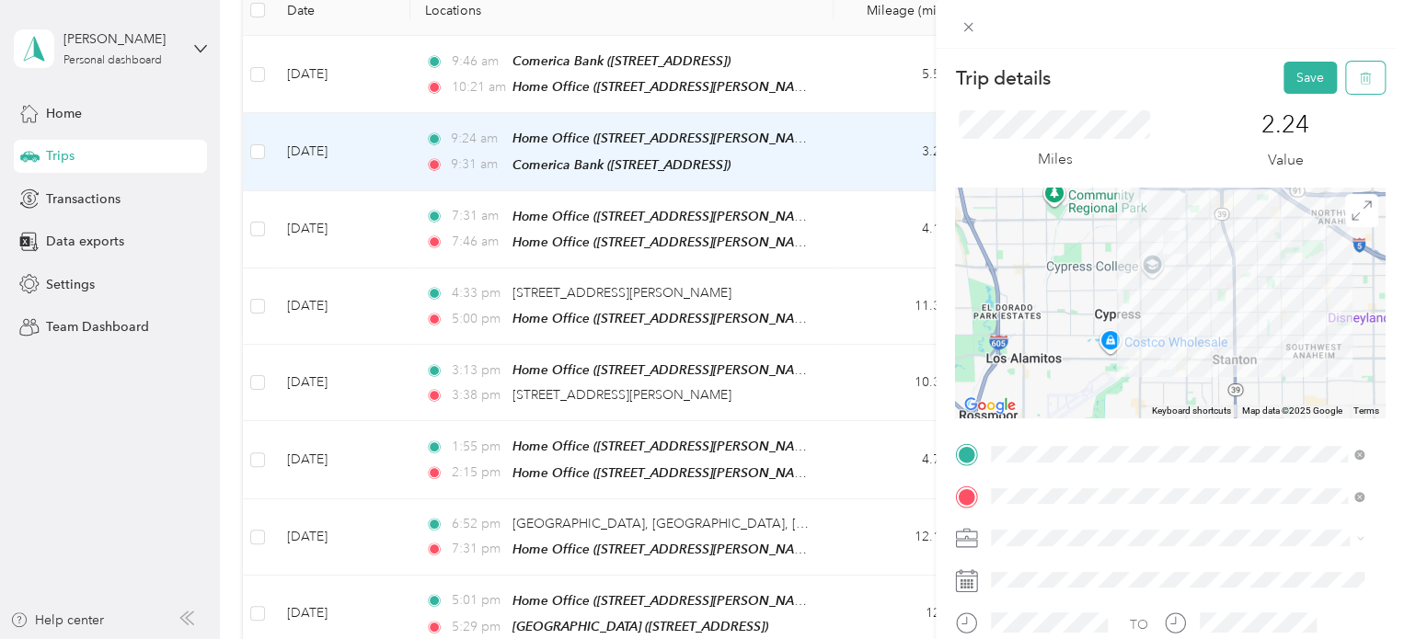
click at [1359, 75] on icon "button" at bounding box center [1365, 78] width 13 height 13
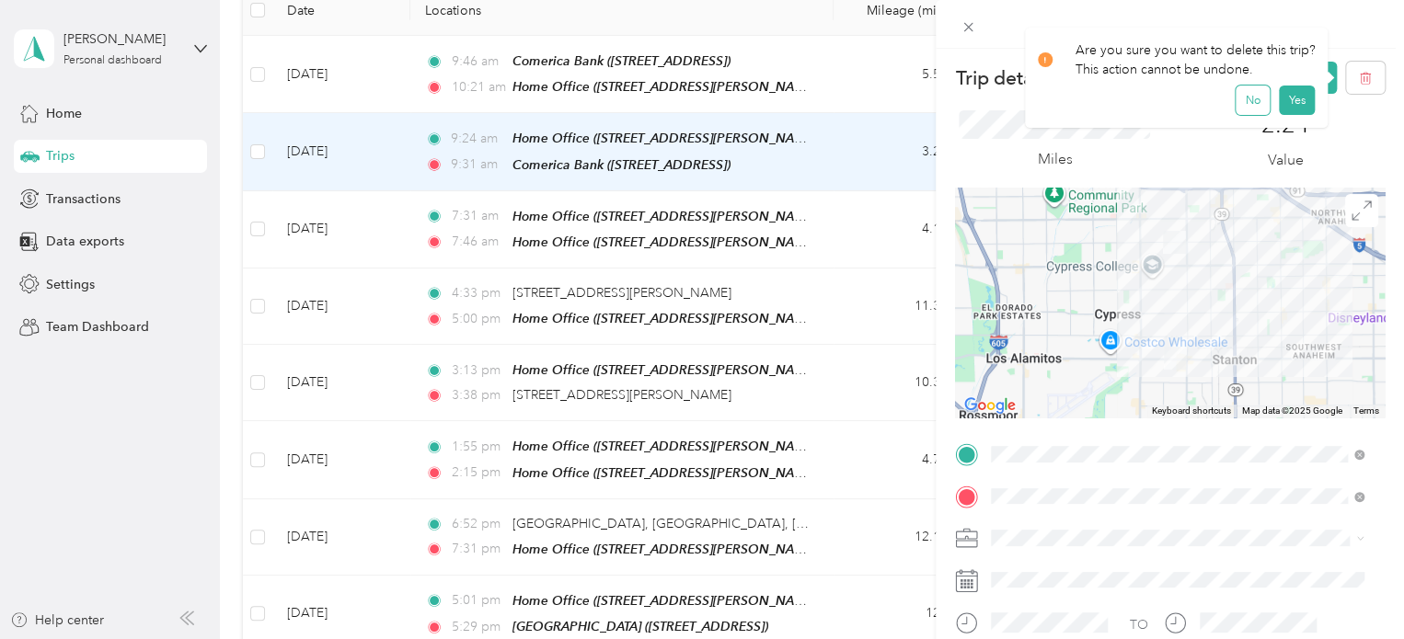
click at [1241, 95] on button "No" at bounding box center [1252, 100] width 34 height 29
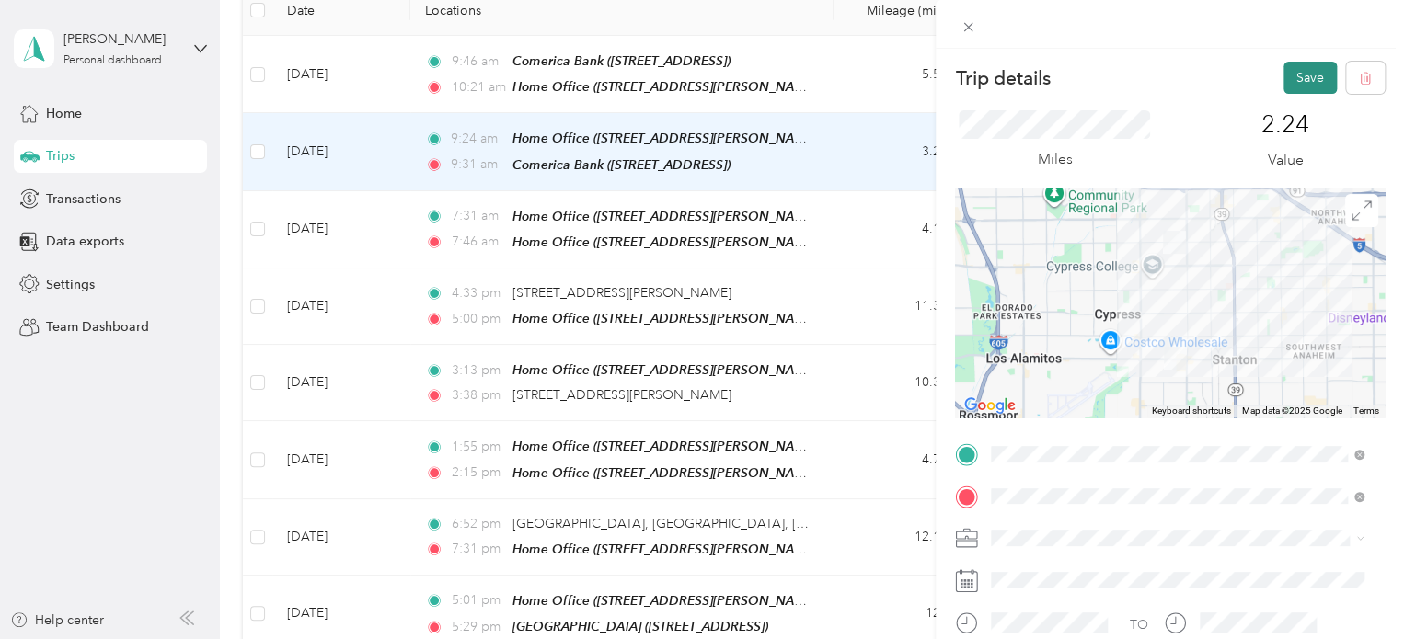
click at [1295, 74] on button "Save" at bounding box center [1309, 78] width 53 height 32
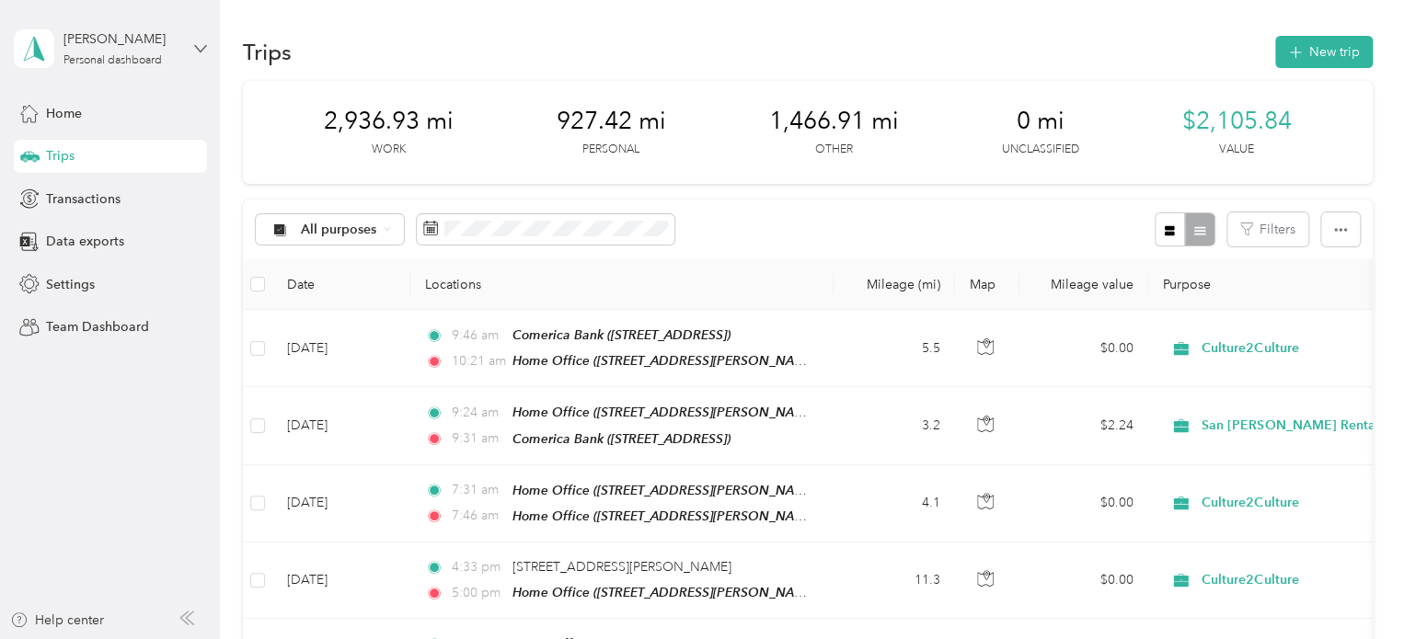
click at [198, 42] on icon at bounding box center [200, 48] width 13 height 13
click at [96, 149] on div "Log out" at bounding box center [64, 151] width 71 height 19
